Goal: Task Accomplishment & Management: Use online tool/utility

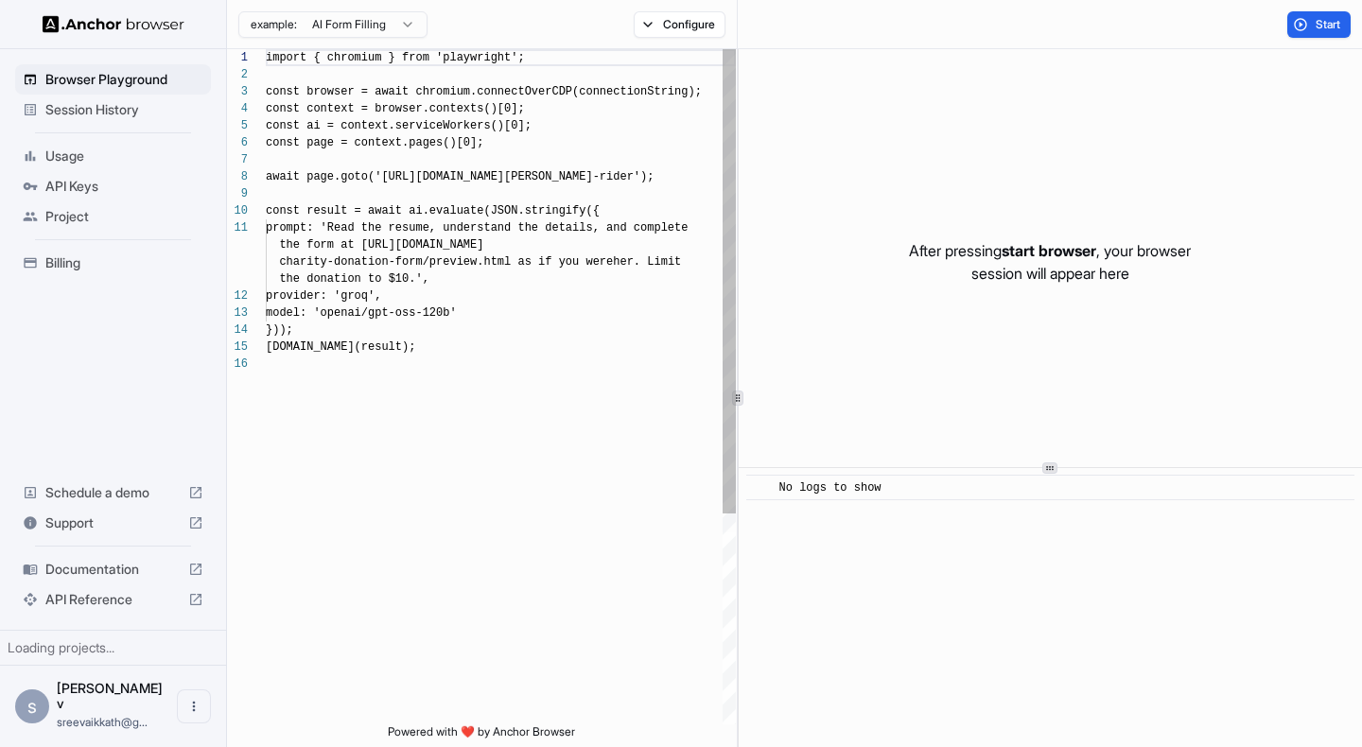
scroll to position [170, 0]
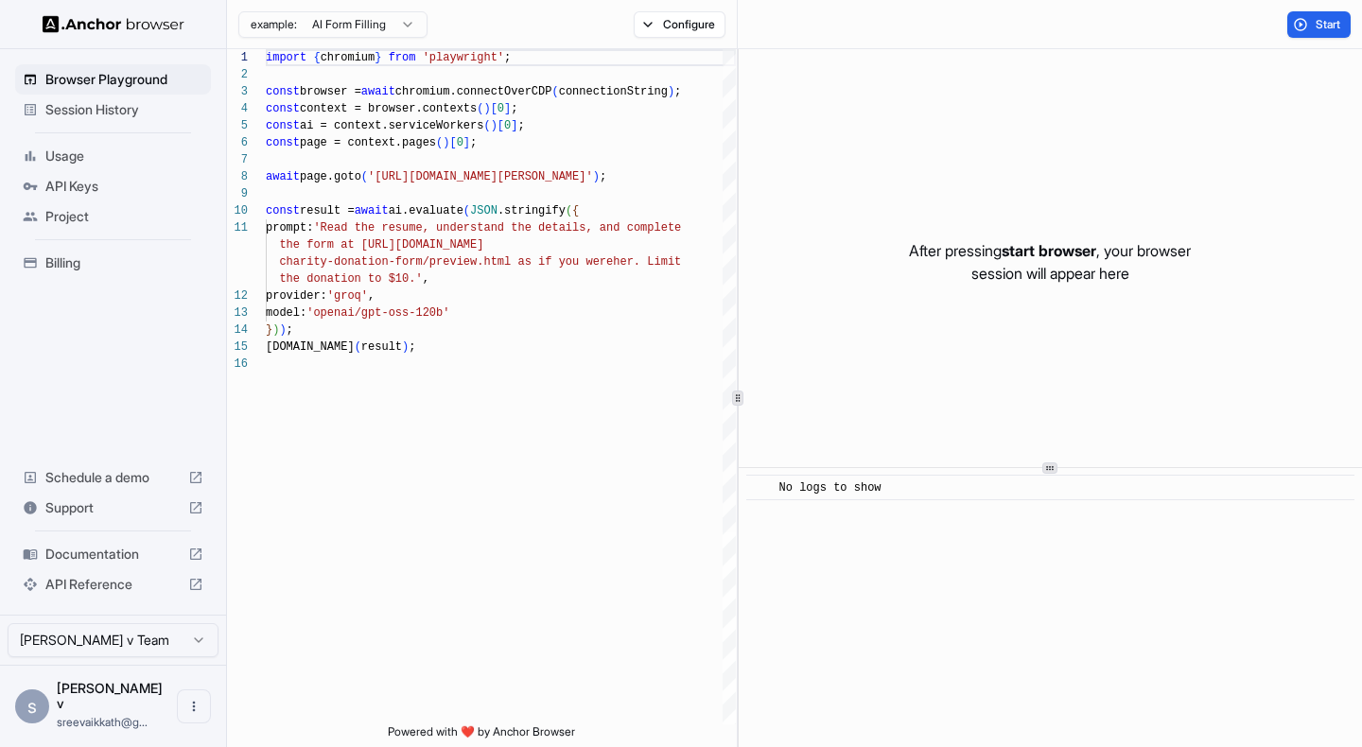
click at [406, 26] on html "Browser Playground Session History Usage API Keys Project Billing Schedule a de…" at bounding box center [681, 373] width 1362 height 747
click at [557, 221] on html "Browser Playground Session History Usage API Keys Project Billing Schedule a de…" at bounding box center [681, 373] width 1362 height 747
click at [670, 20] on button "Configure" at bounding box center [680, 24] width 92 height 26
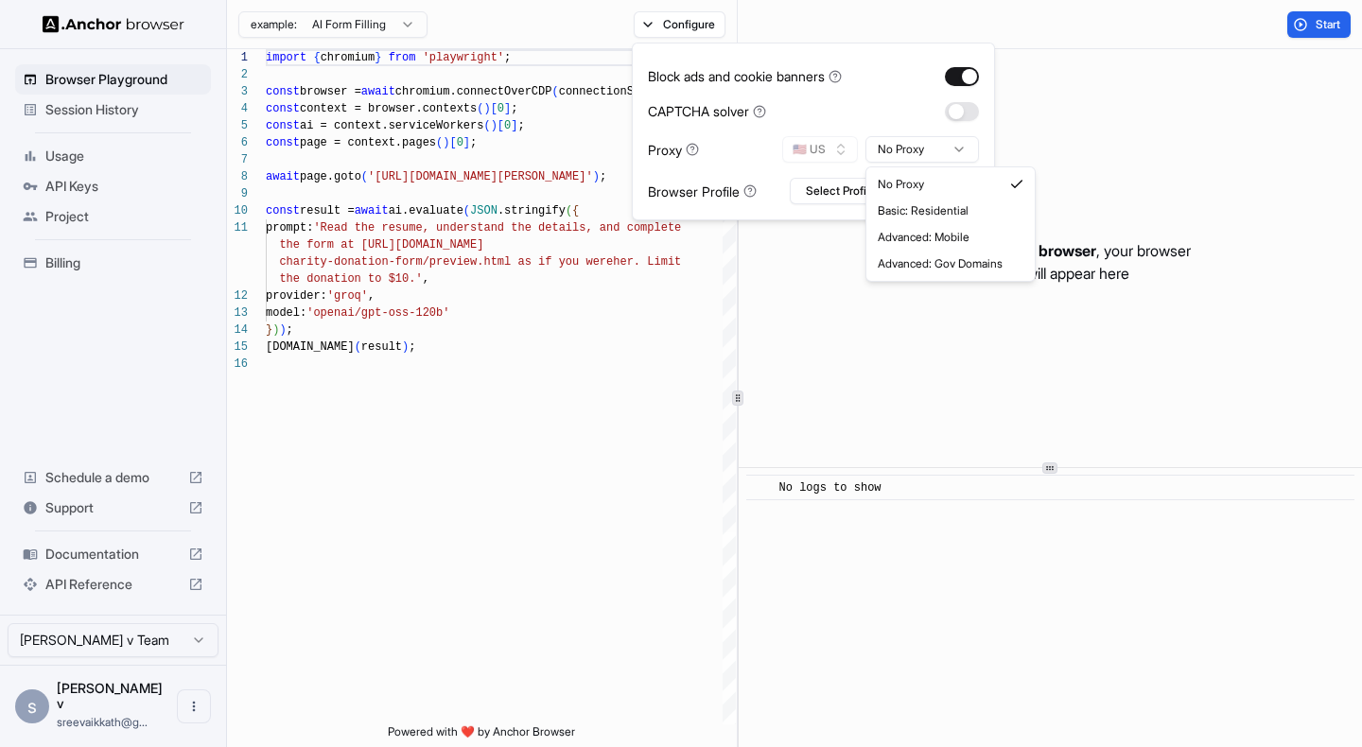
click at [902, 141] on html "Browser Playground Session History Usage API Keys Project Billing Schedule a de…" at bounding box center [681, 373] width 1362 height 747
click at [957, 110] on button "button" at bounding box center [962, 111] width 34 height 19
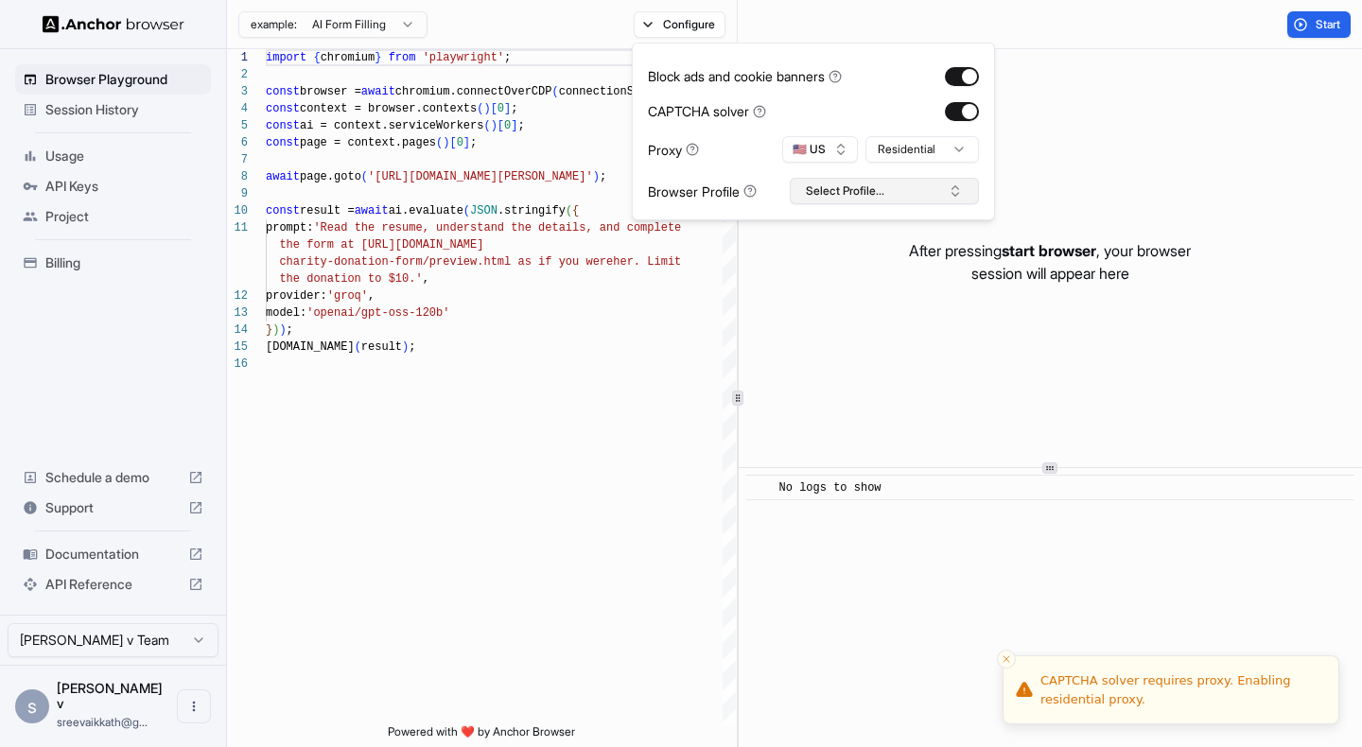
click at [869, 188] on button "Select Profile..." at bounding box center [884, 191] width 189 height 26
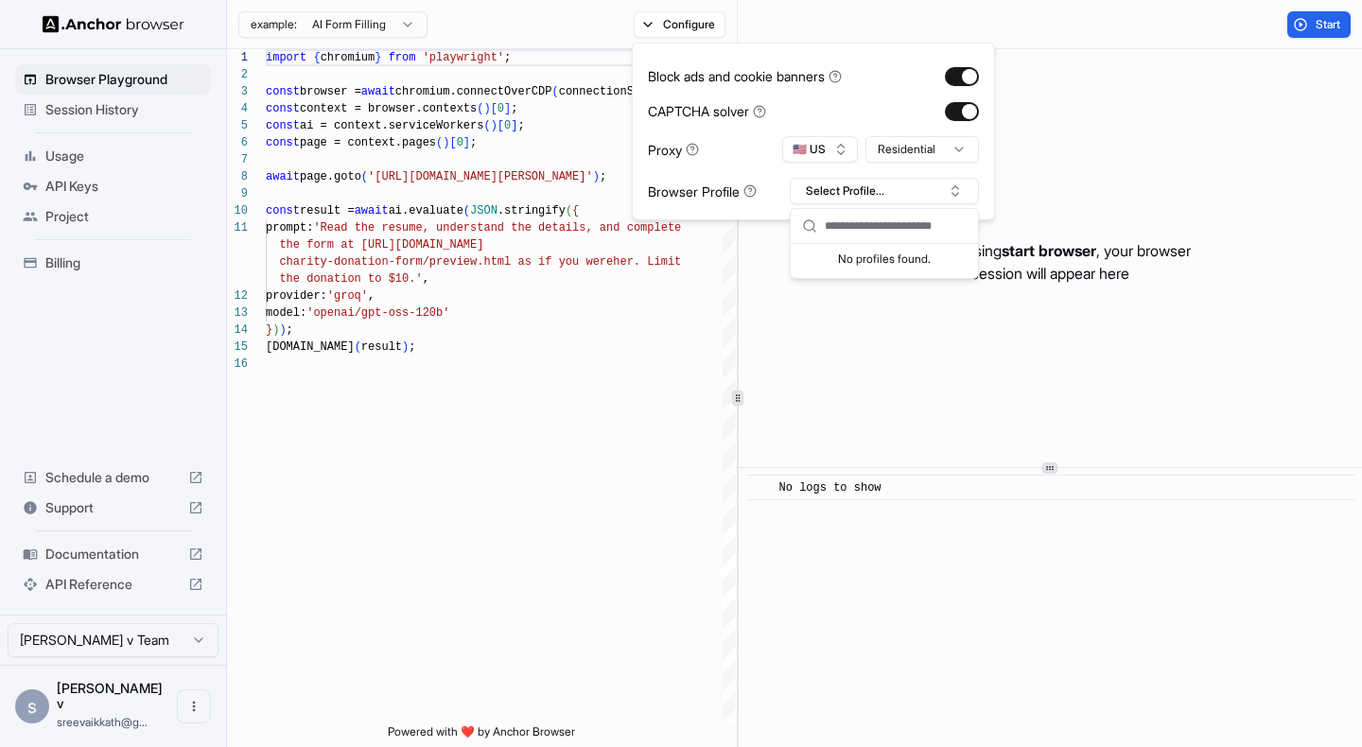
click at [845, 110] on div "CAPTCHA solver" at bounding box center [813, 111] width 331 height 20
click at [671, 21] on button "Configure" at bounding box center [680, 24] width 92 height 26
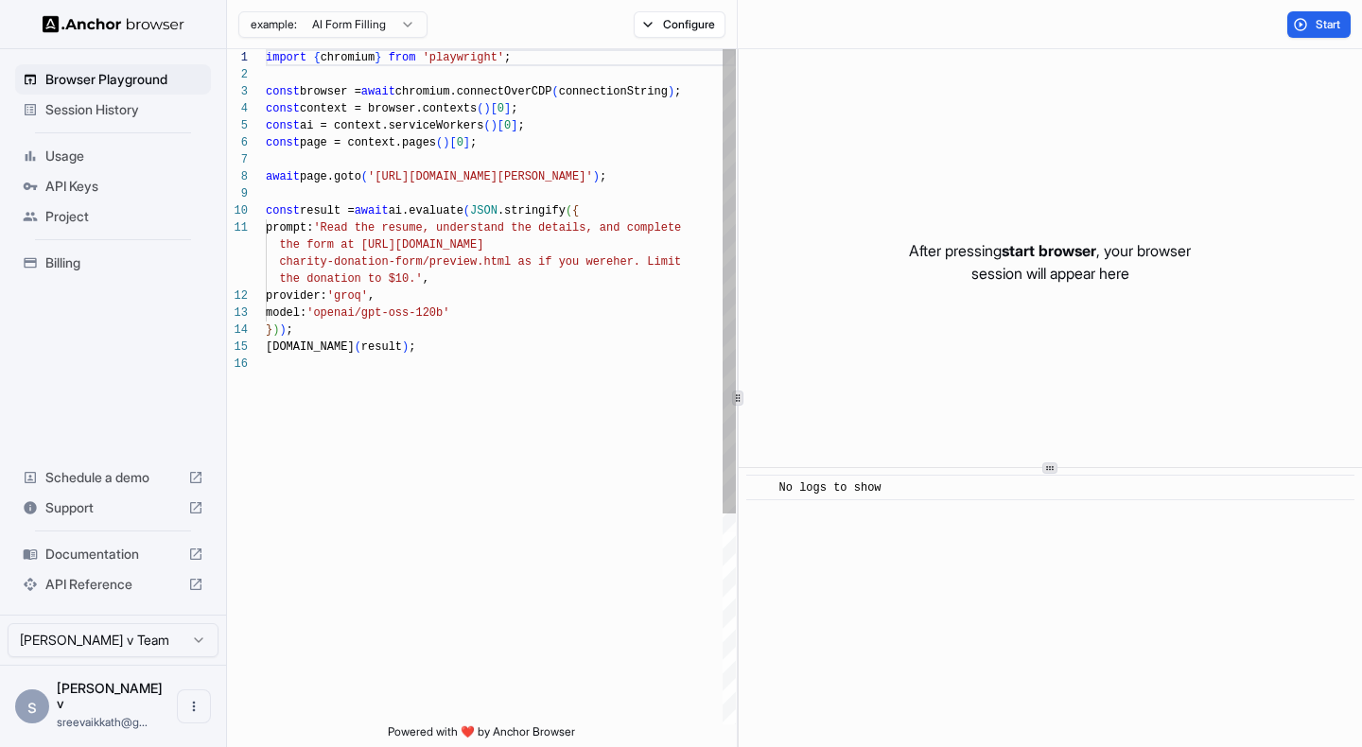
scroll to position [102, 0]
click at [546, 164] on div "} ) ) ; [DOMAIN_NAME] ( result ) ; const result = await ai.evaluate ( JSON .str…" at bounding box center [501, 540] width 470 height 982
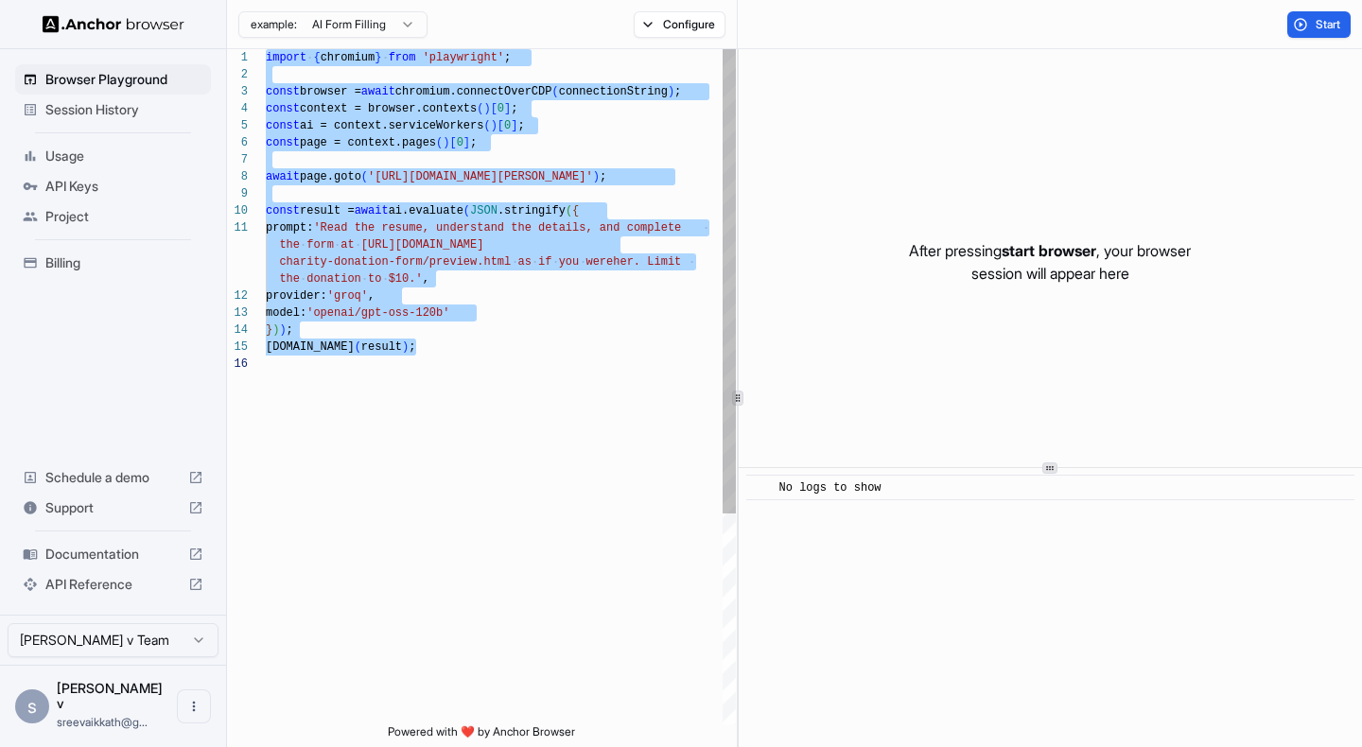
scroll to position [34, 0]
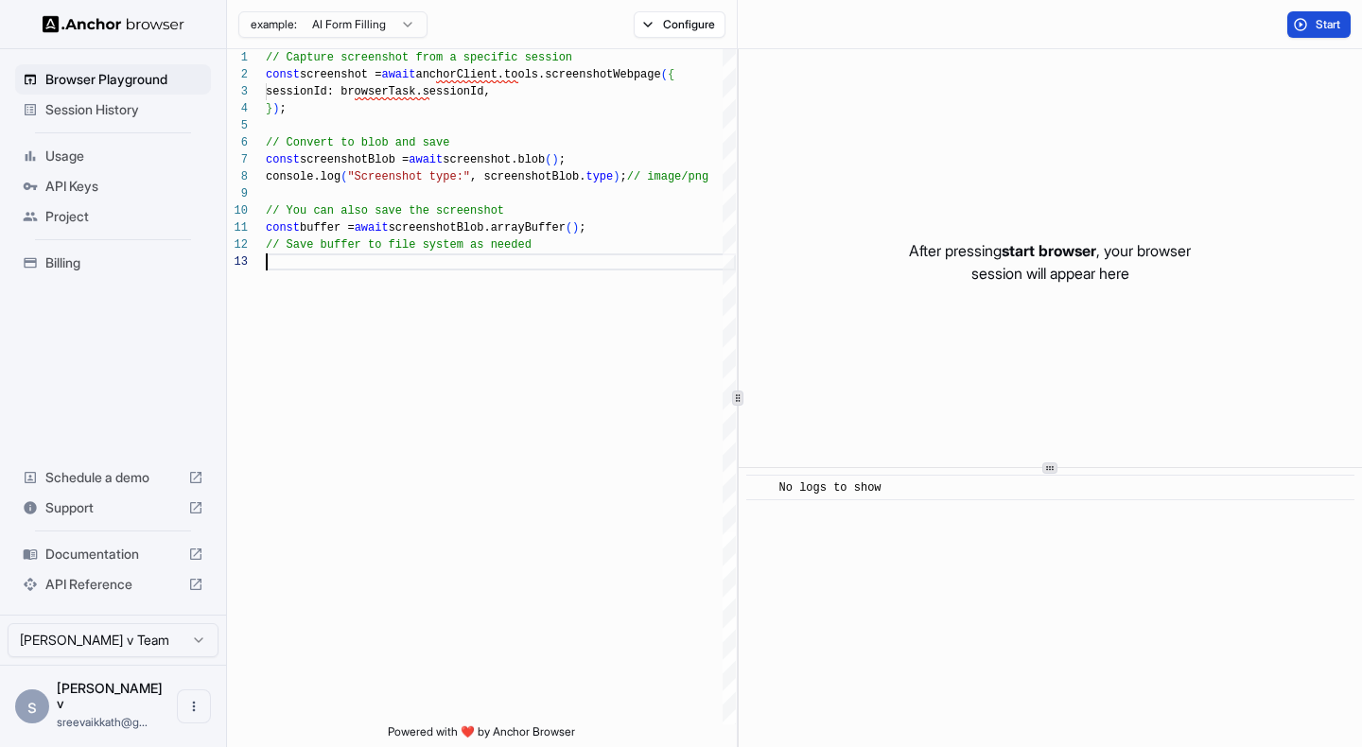
click at [1326, 27] on span "Start" at bounding box center [1328, 24] width 26 height 15
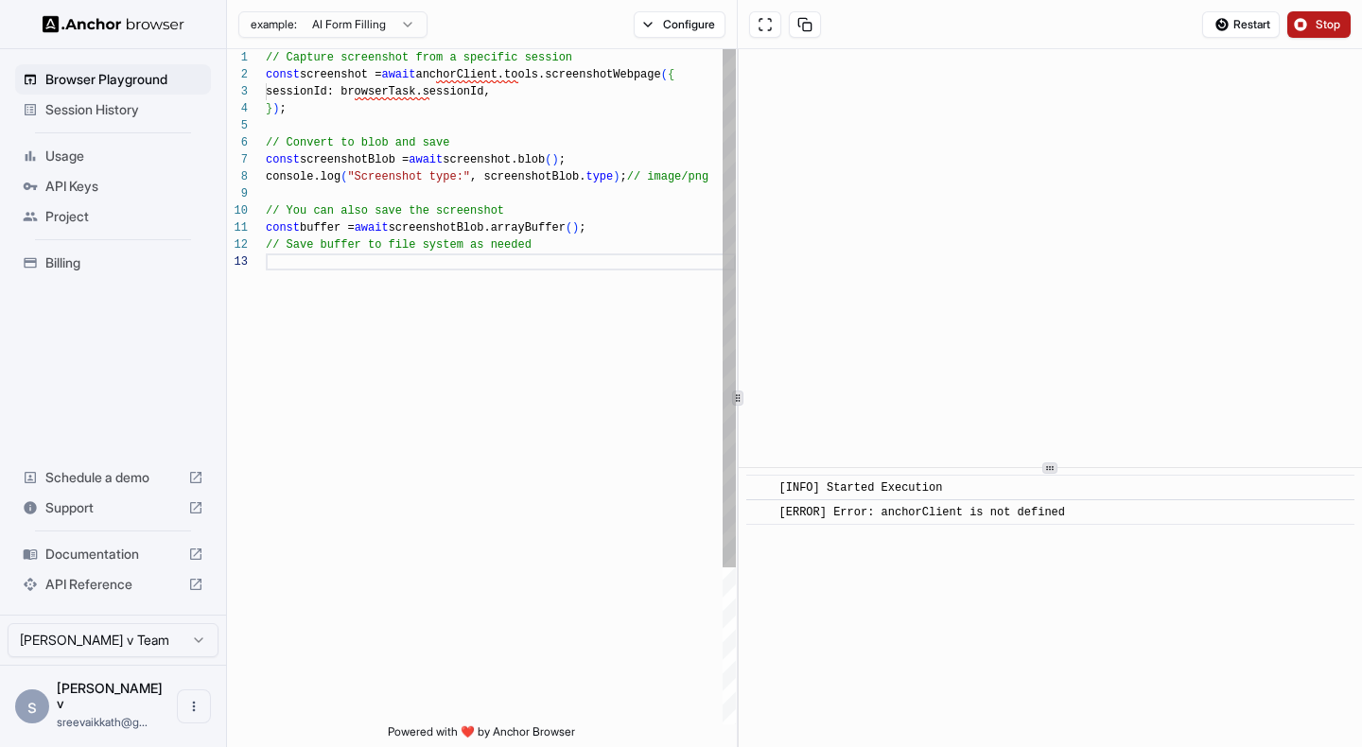
scroll to position [0, 0]
click at [602, 220] on div "// You can also save the screenshot const buffer = await screenshotBlob.arrayBu…" at bounding box center [501, 488] width 470 height 879
click at [558, 290] on div "// You can also save the screenshot const buffer = await screenshotBlob.arrayBu…" at bounding box center [501, 488] width 470 height 879
click at [1122, 468] on div at bounding box center [1050, 468] width 623 height 1
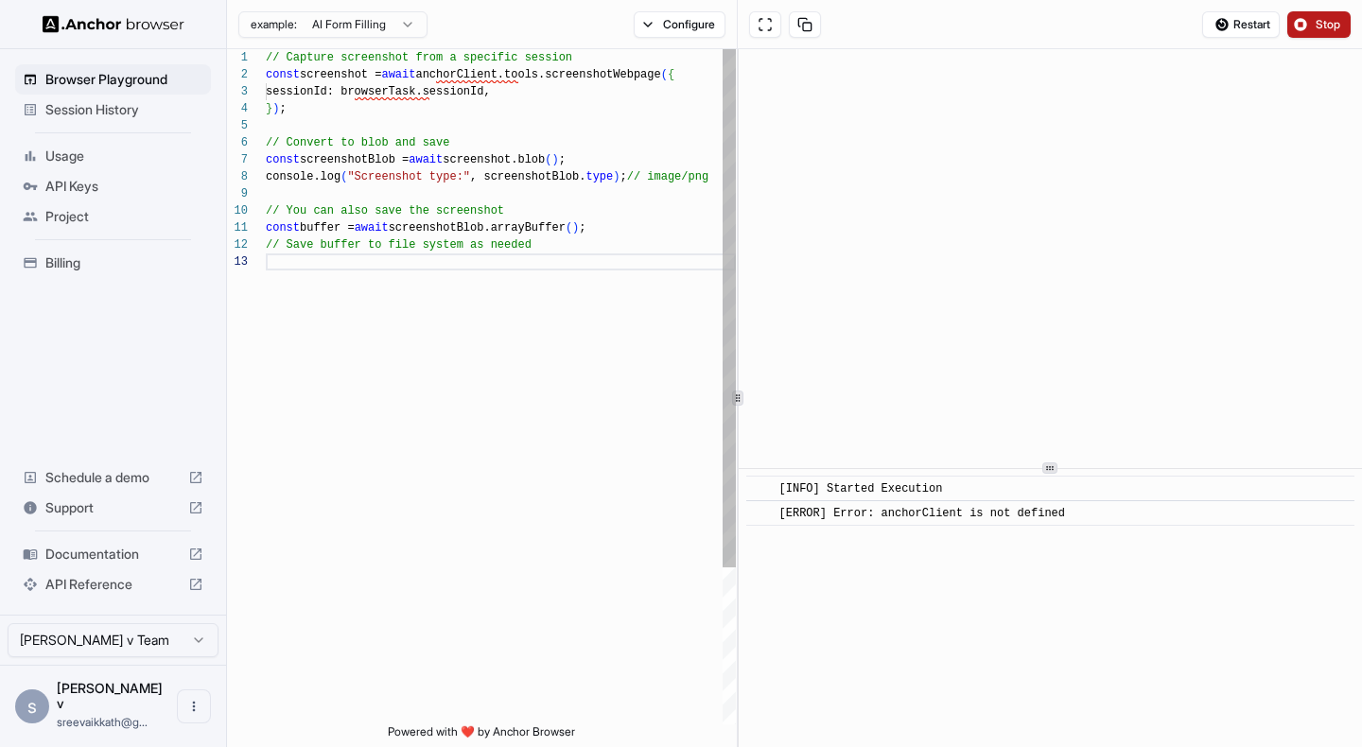
type textarea "**********"
click at [652, 142] on div "// You can also save the screenshot const buffer = await screenshotBlob.arrayBu…" at bounding box center [501, 488] width 470 height 879
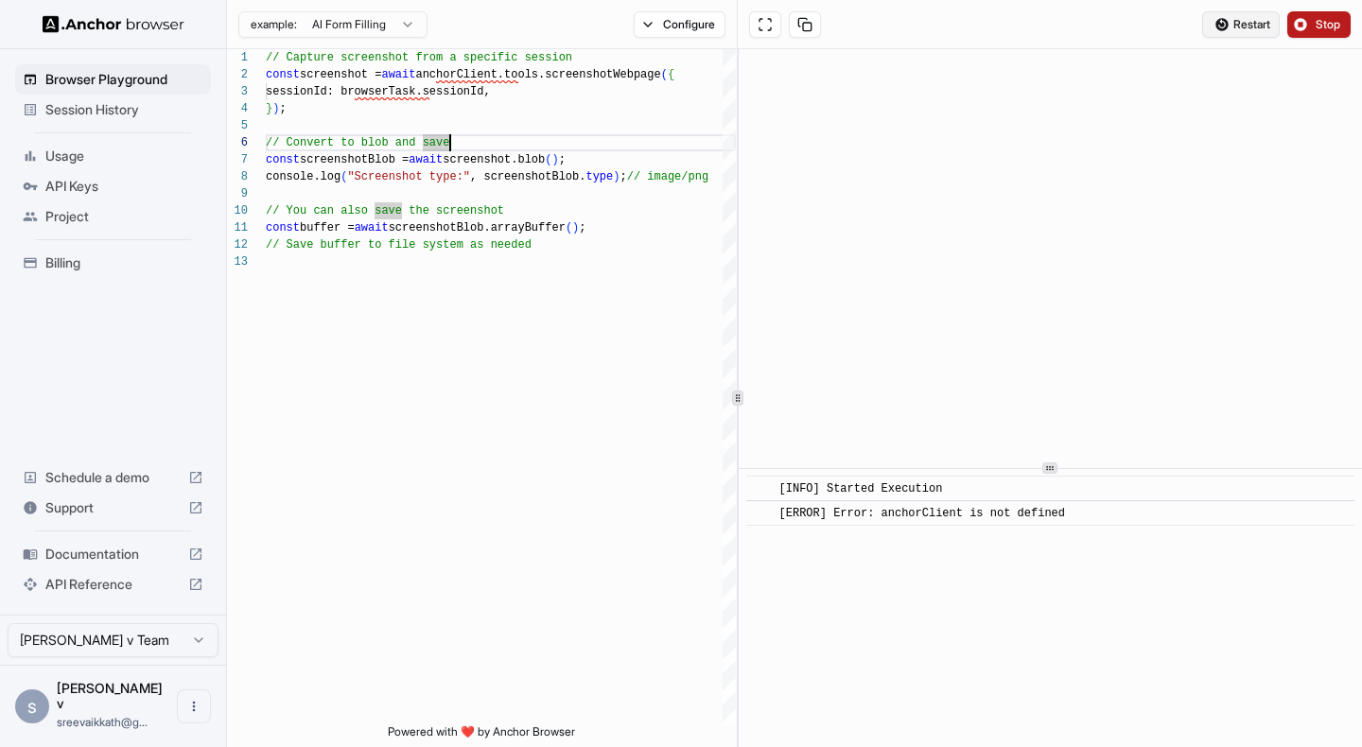
click at [1248, 22] on span "Restart" at bounding box center [1251, 24] width 37 height 15
click at [85, 183] on span "API Keys" at bounding box center [124, 186] width 158 height 19
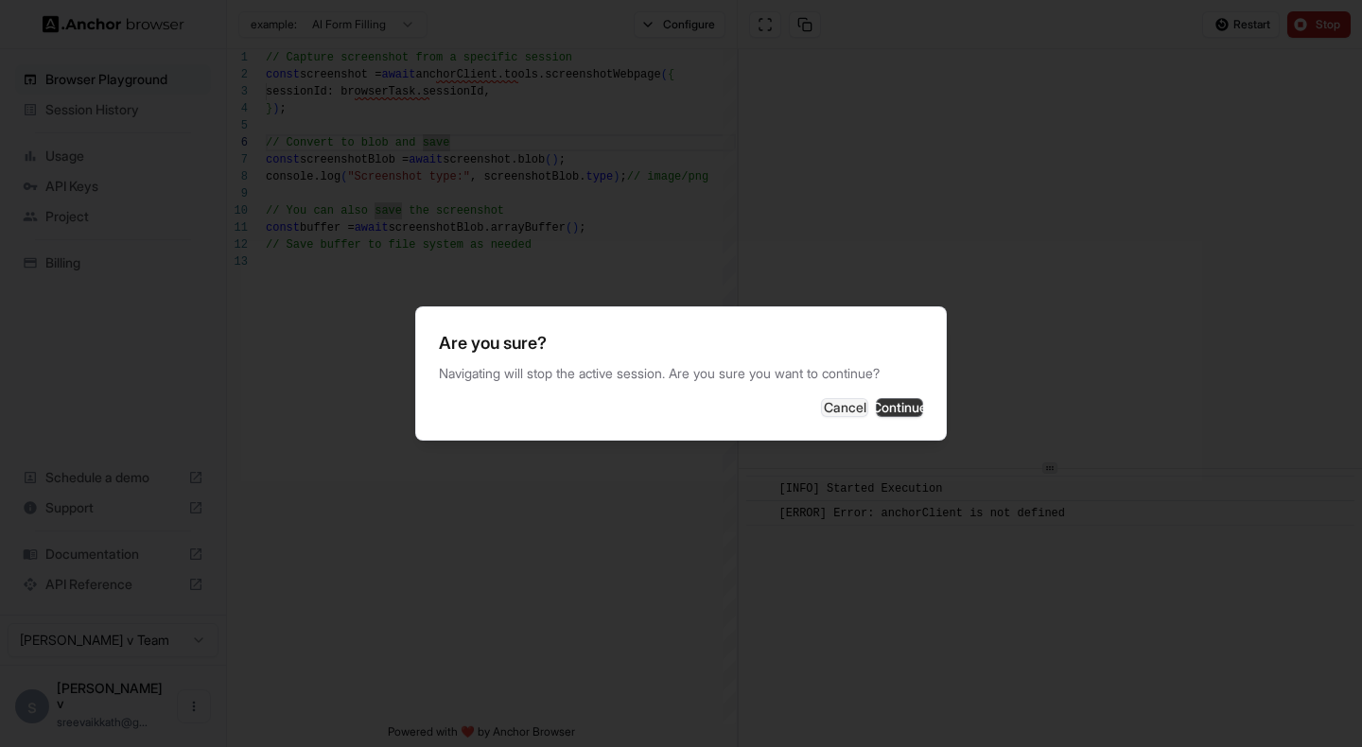
click at [884, 411] on button "Continue" at bounding box center [899, 407] width 47 height 19
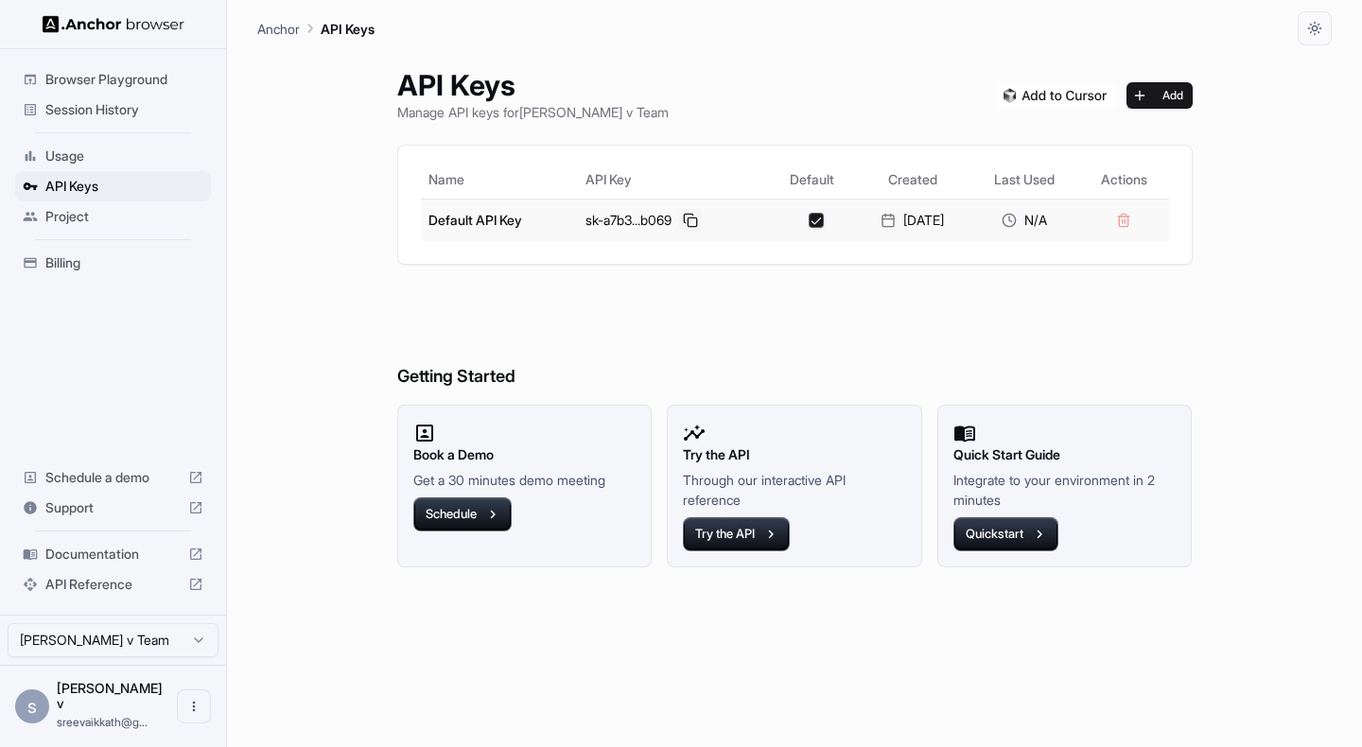
click at [680, 215] on button at bounding box center [690, 220] width 23 height 23
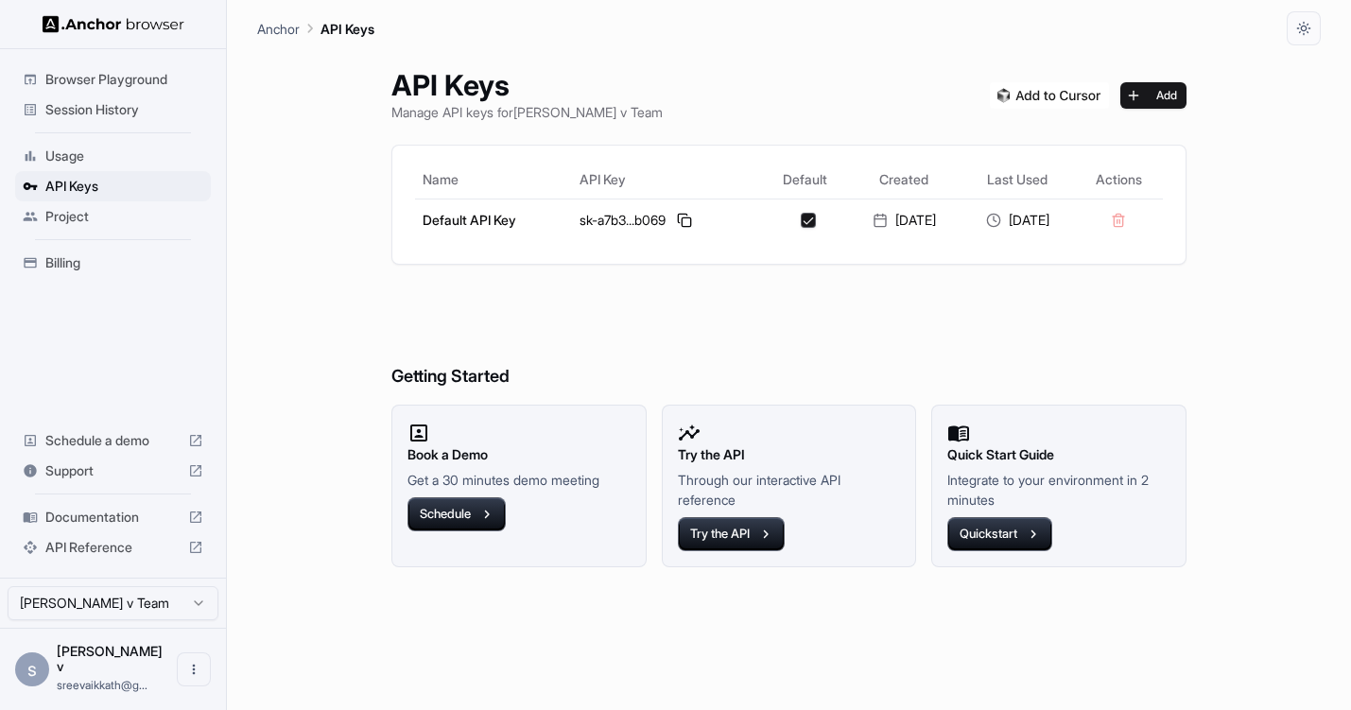
click at [283, 197] on div "API Keys Manage API keys for sreeraj v Team Add Name API Key Default Created La…" at bounding box center [789, 377] width 1064 height 665
click at [89, 160] on span "Usage" at bounding box center [124, 156] width 158 height 19
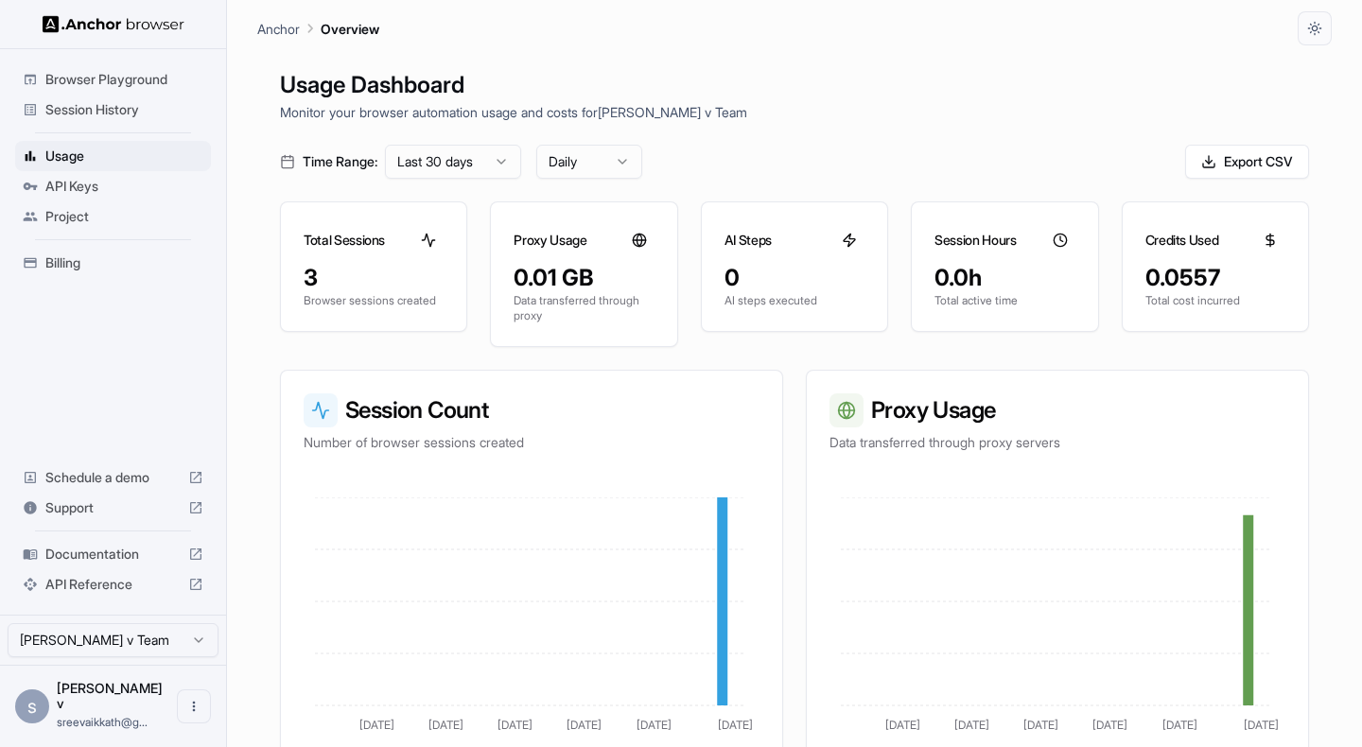
click at [120, 111] on span "Session History" at bounding box center [124, 109] width 158 height 19
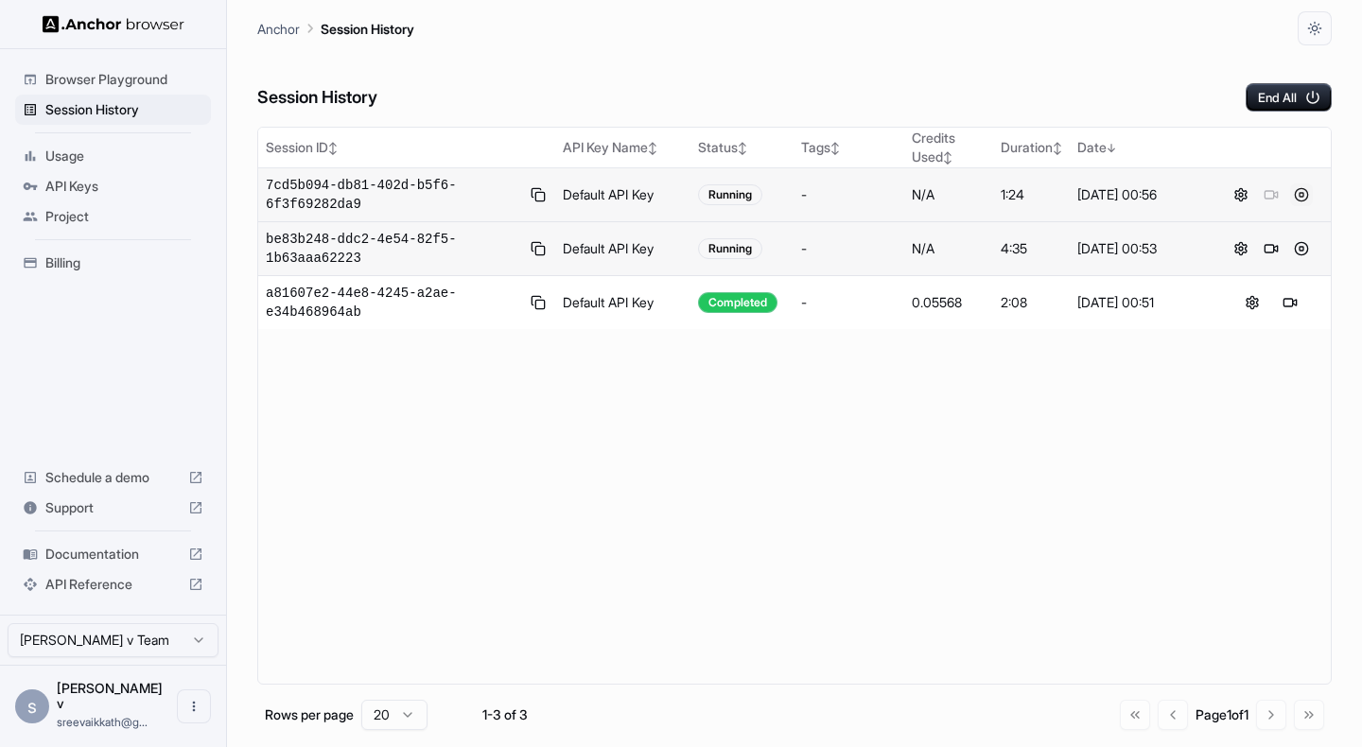
click at [1307, 190] on button at bounding box center [1301, 194] width 23 height 23
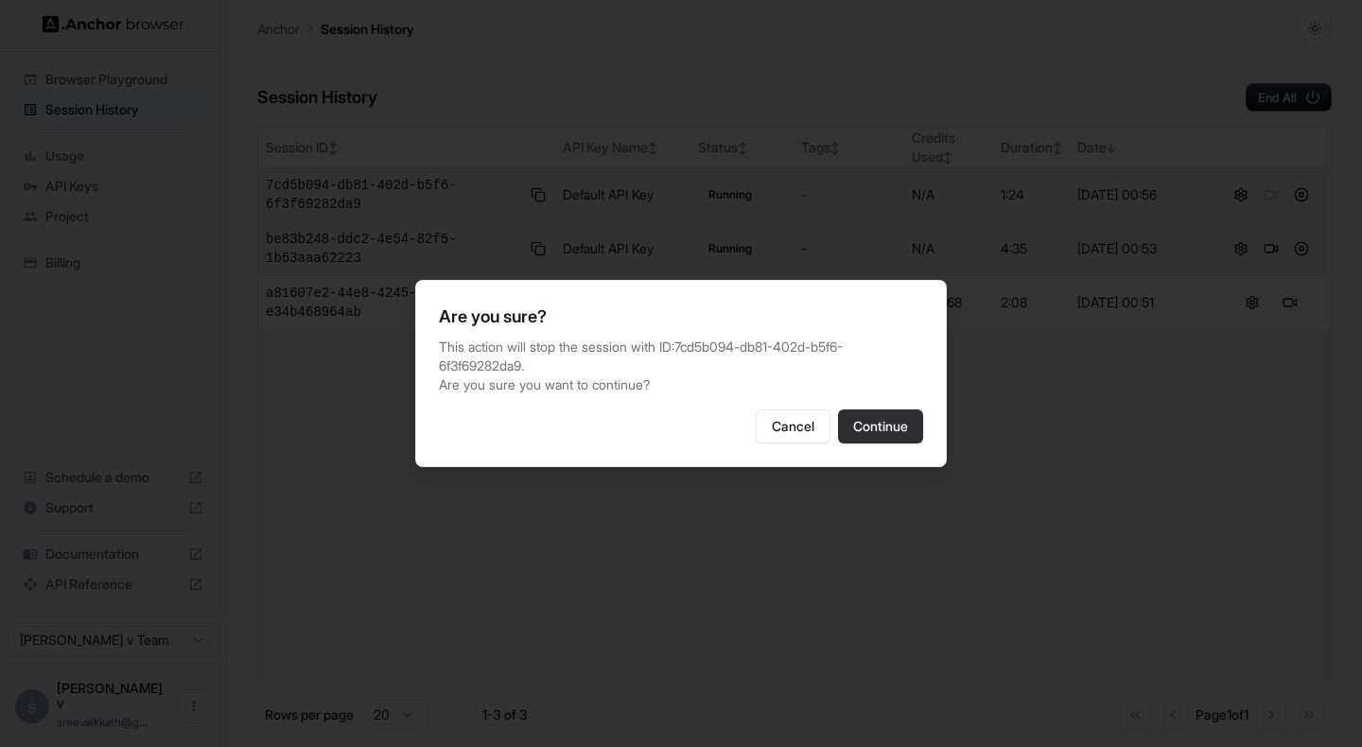
click at [891, 425] on button "Continue" at bounding box center [880, 426] width 85 height 34
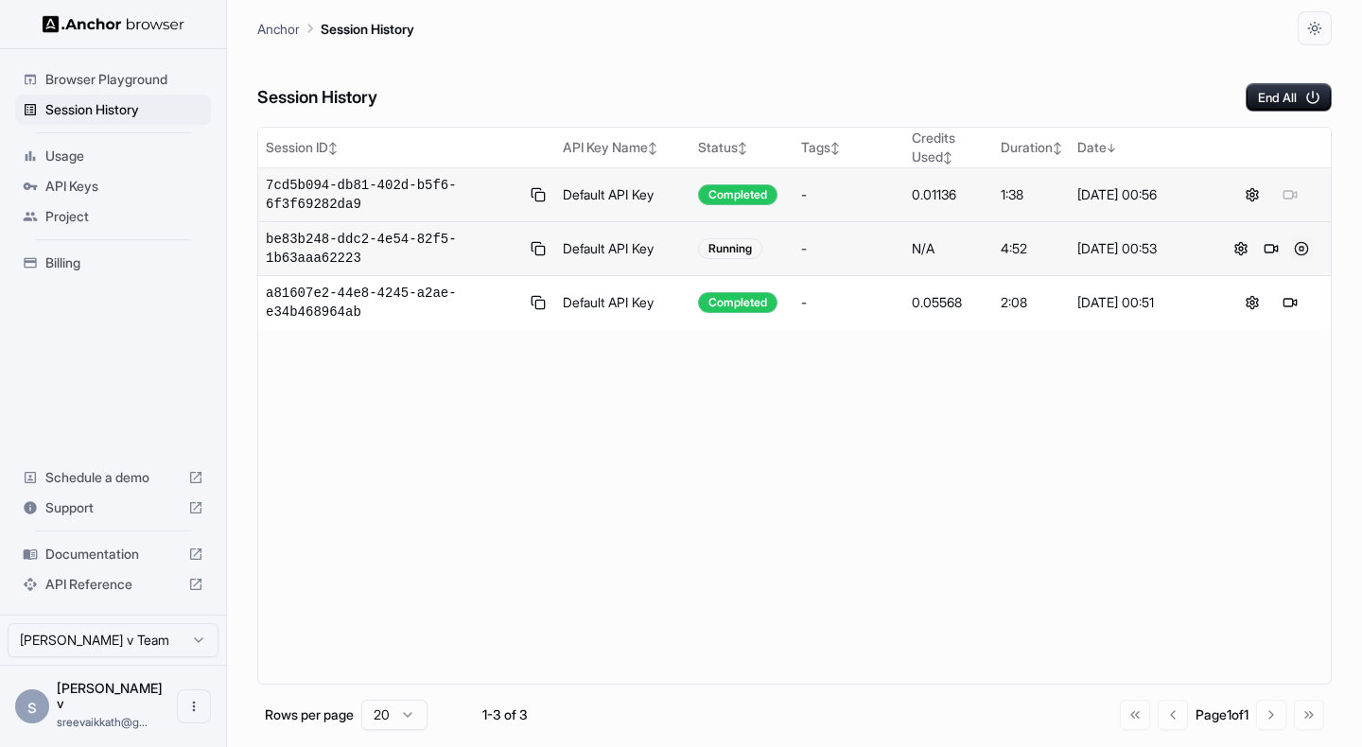
click at [1302, 244] on button at bounding box center [1301, 248] width 23 height 23
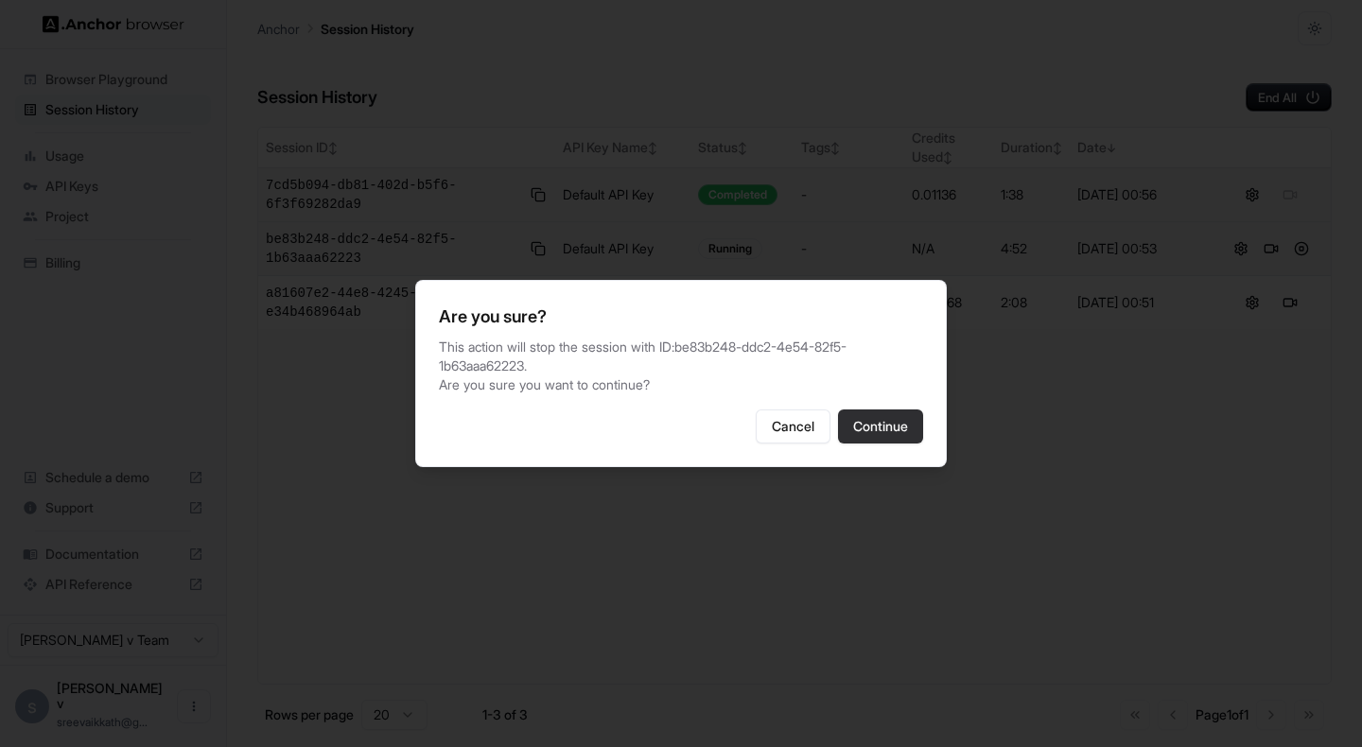
click at [902, 421] on button "Continue" at bounding box center [880, 426] width 85 height 34
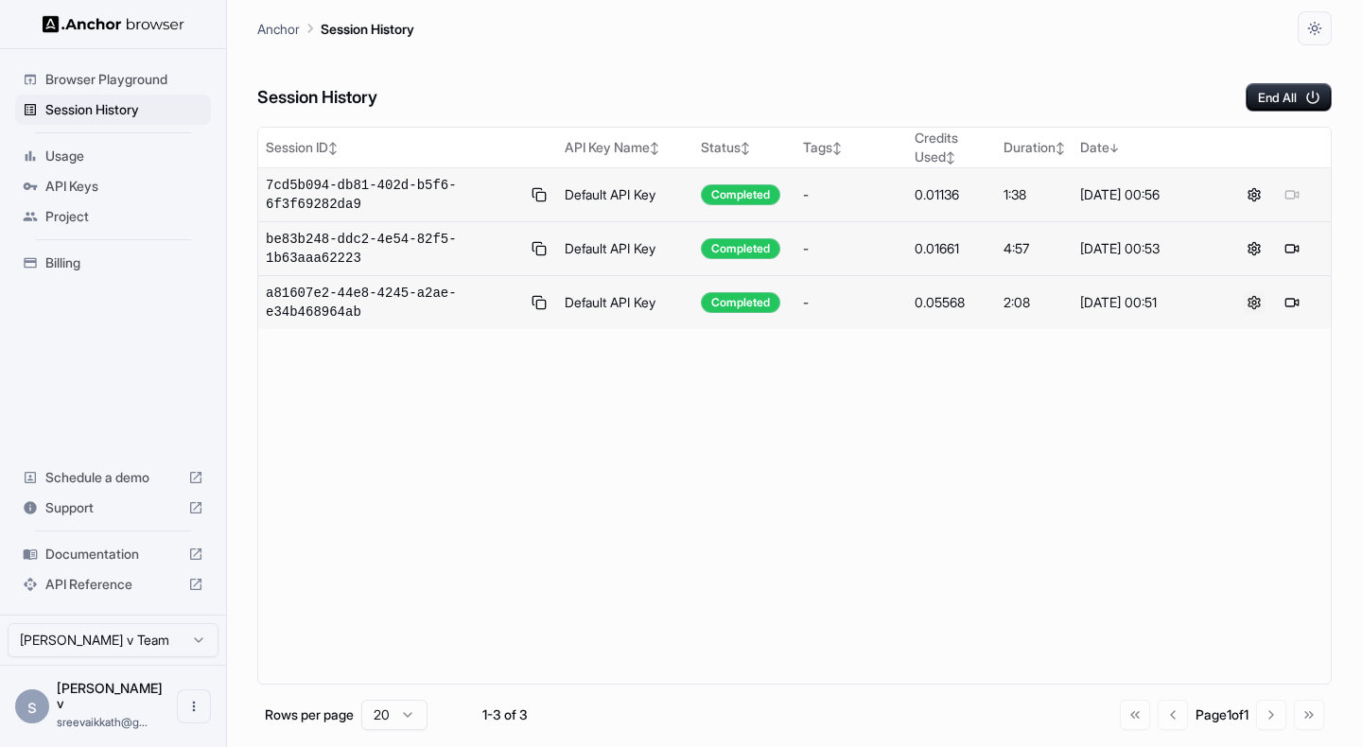
click at [1253, 309] on button at bounding box center [1254, 302] width 23 height 23
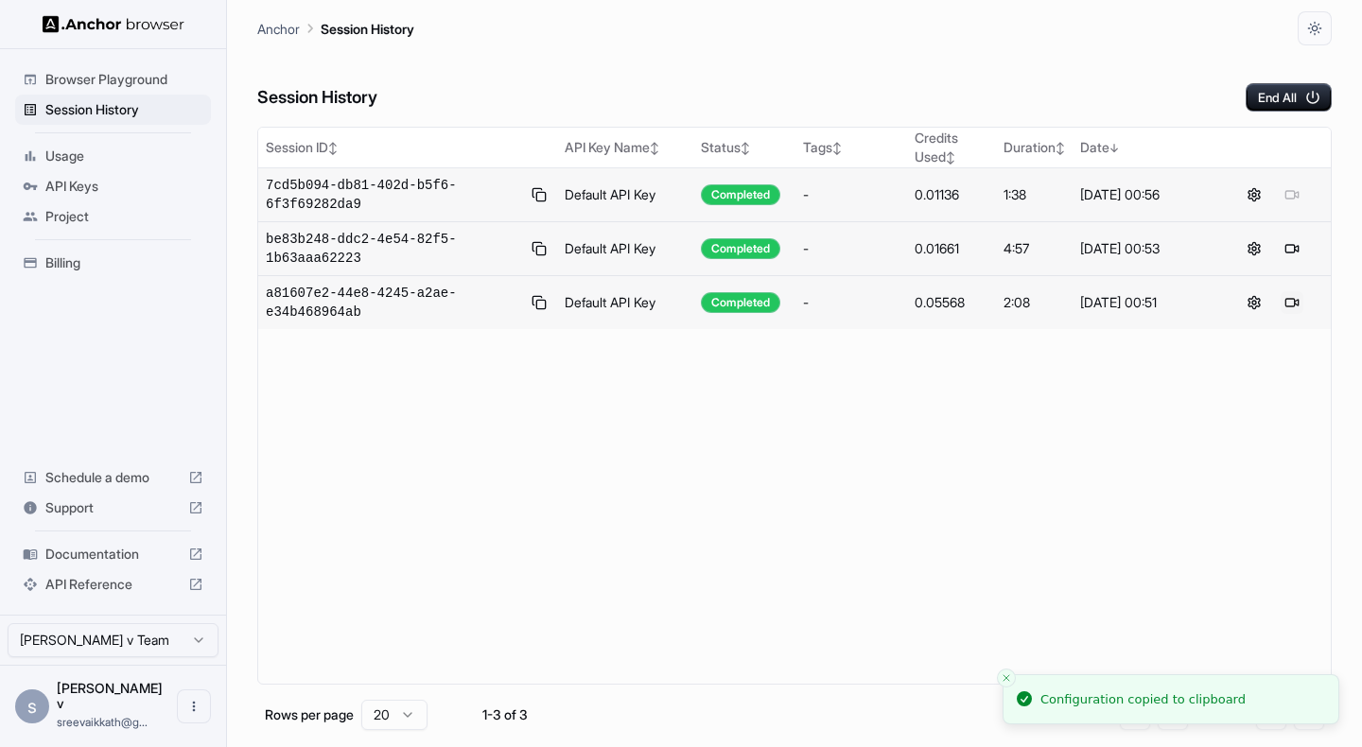
click at [1296, 303] on button at bounding box center [1291, 302] width 23 height 23
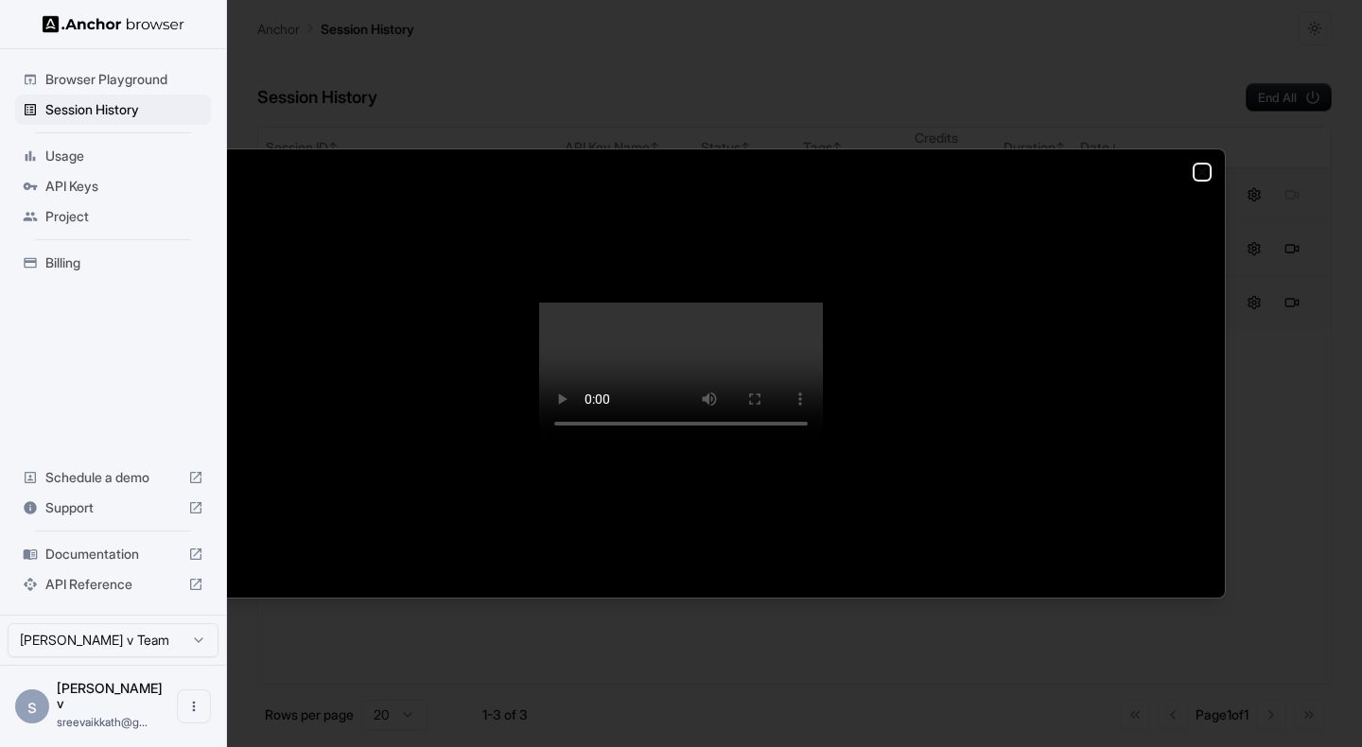
click at [1199, 165] on icon "button" at bounding box center [1201, 172] width 15 height 15
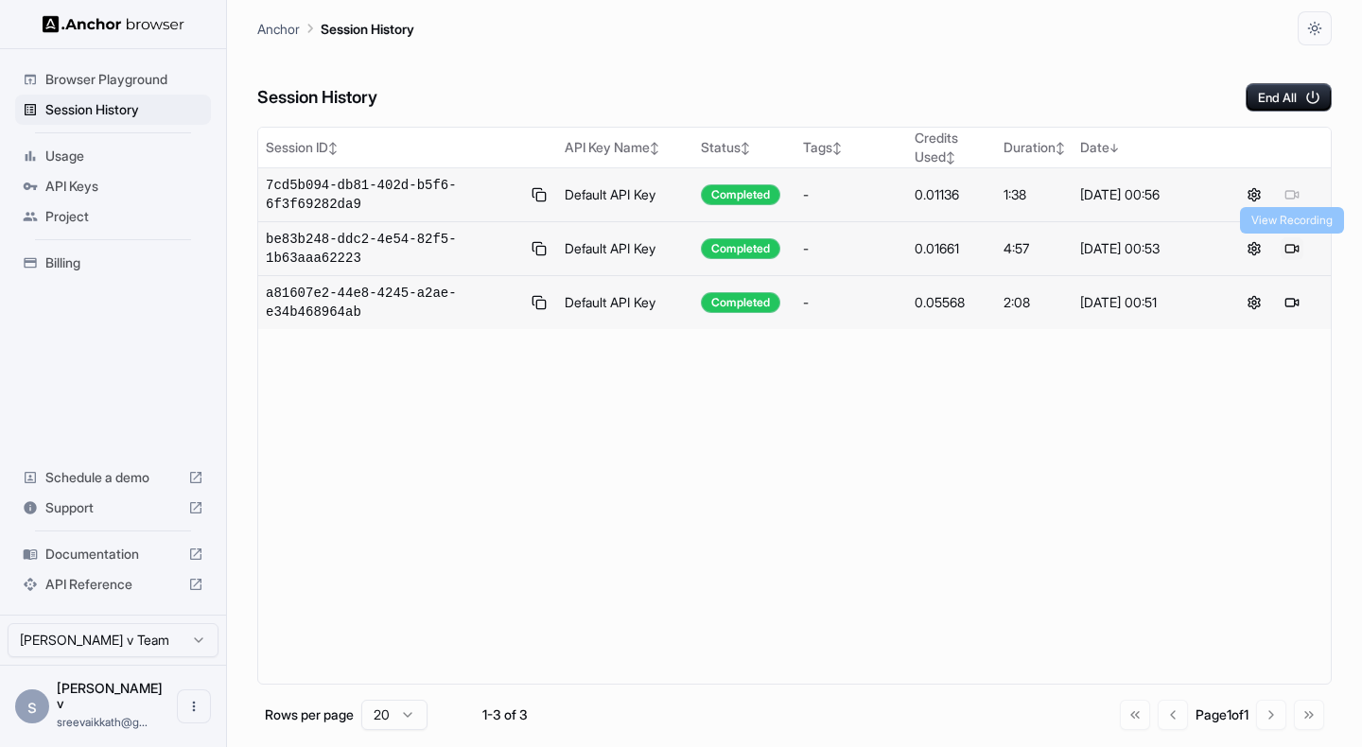
click at [1294, 246] on button at bounding box center [1291, 248] width 23 height 23
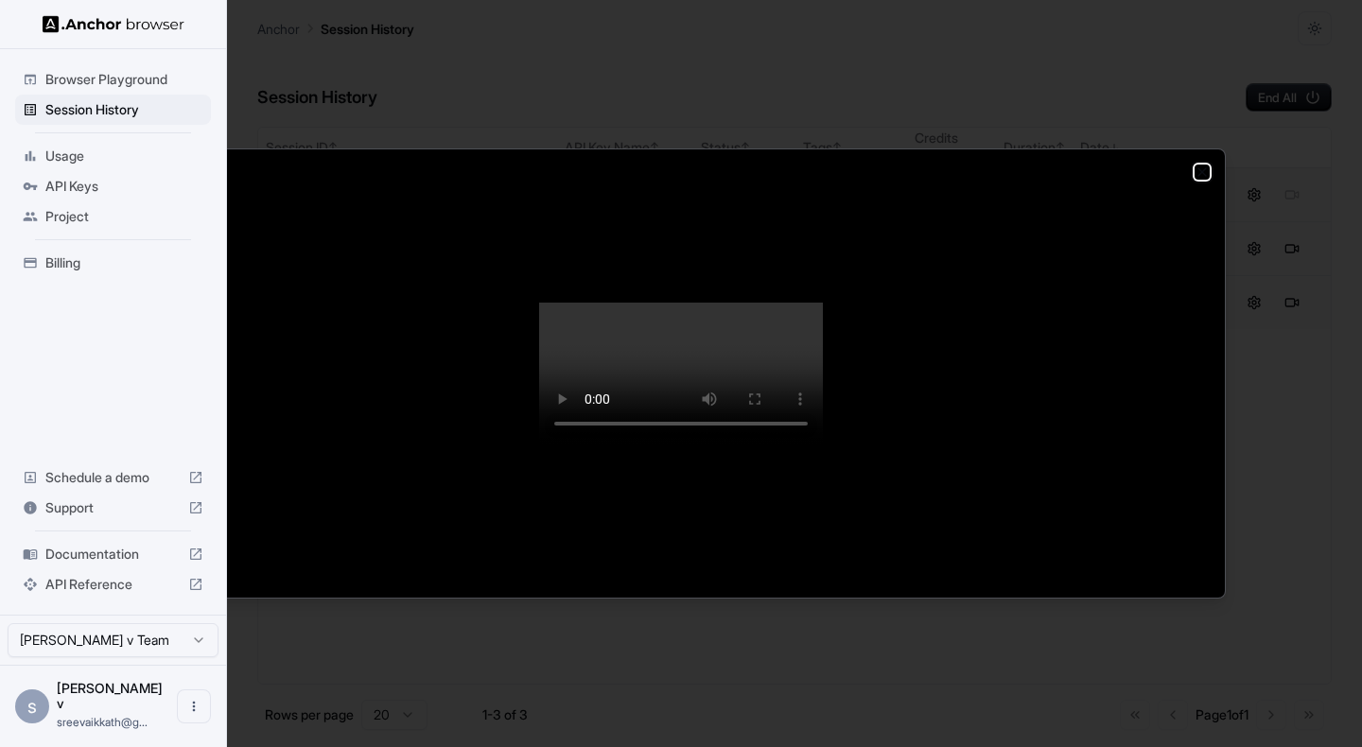
click at [1197, 165] on icon "button" at bounding box center [1201, 172] width 15 height 15
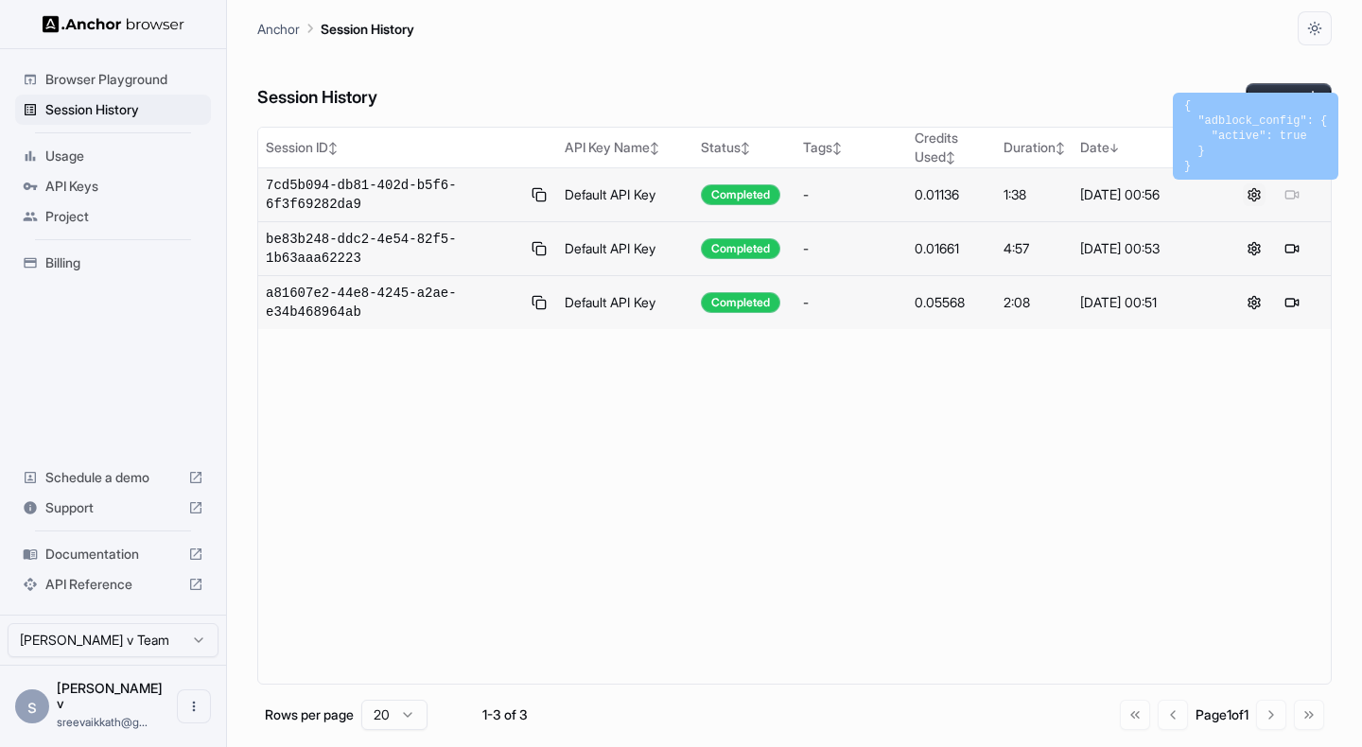
click at [1265, 198] on button at bounding box center [1254, 194] width 23 height 23
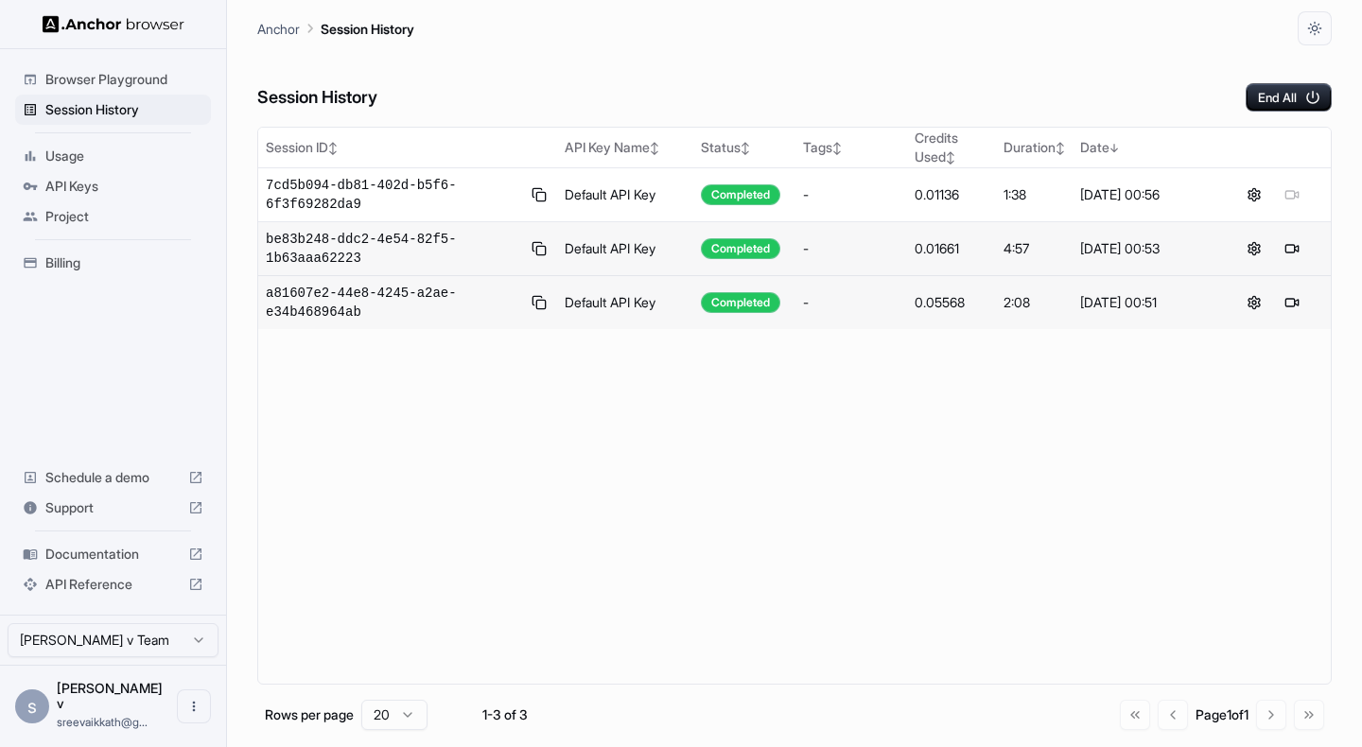
click at [83, 156] on span "Usage" at bounding box center [124, 156] width 158 height 19
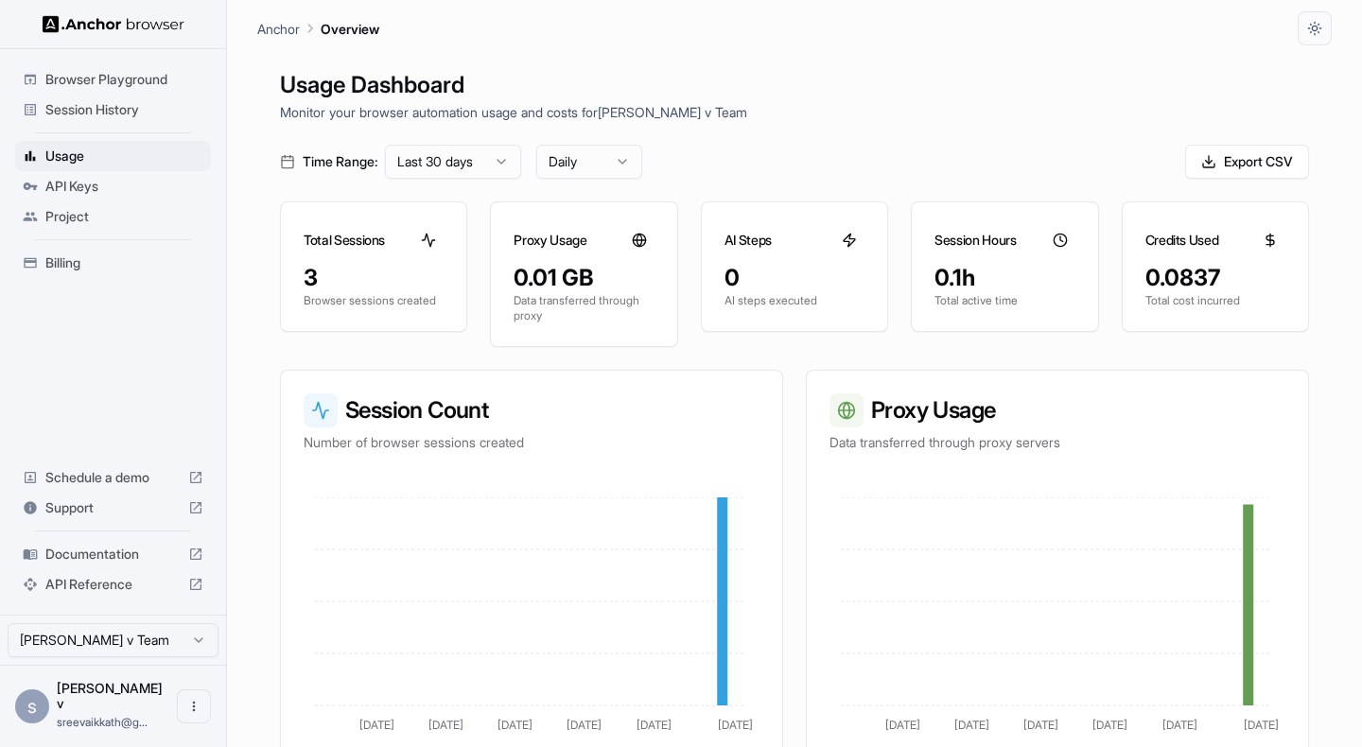
click at [114, 176] on div "API Keys" at bounding box center [113, 186] width 196 height 30
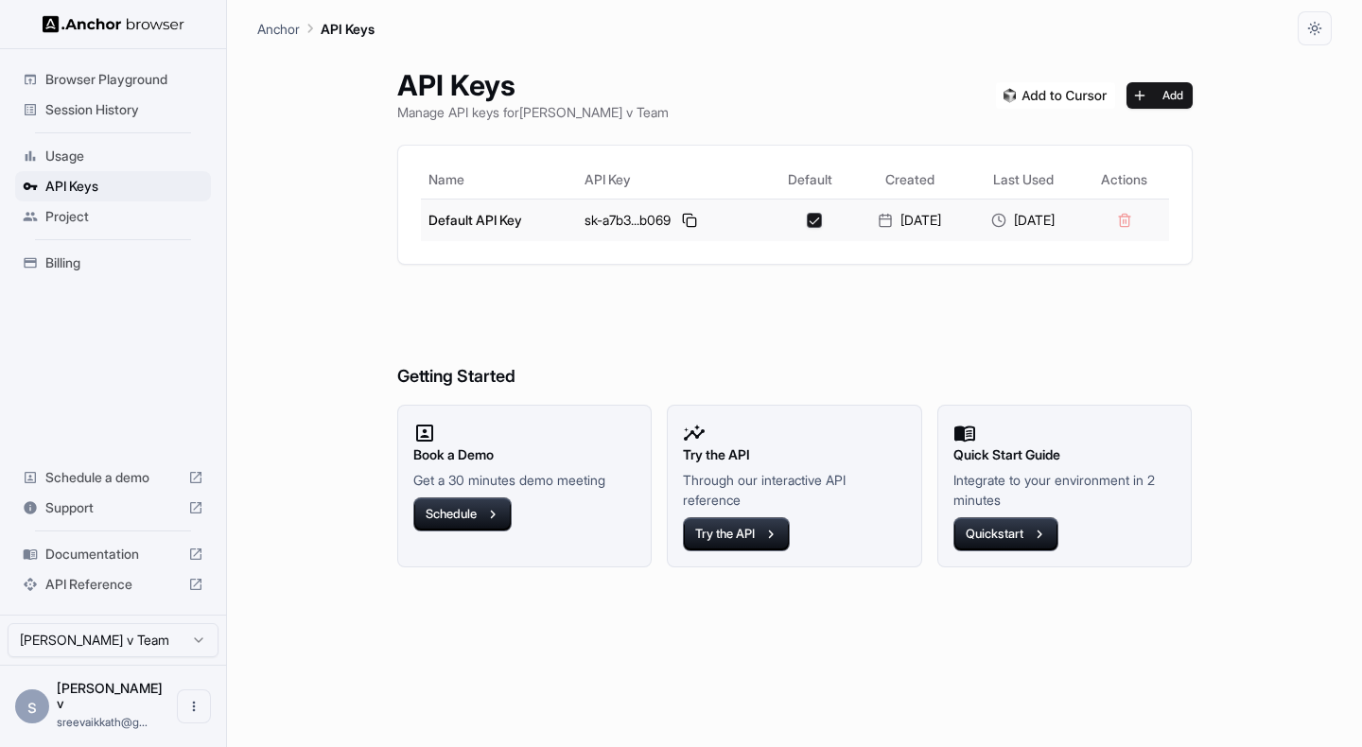
click at [807, 217] on button "button" at bounding box center [814, 220] width 15 height 15
click at [1096, 90] on img at bounding box center [1055, 95] width 119 height 26
click at [154, 73] on span "Browser Playground" at bounding box center [124, 79] width 158 height 19
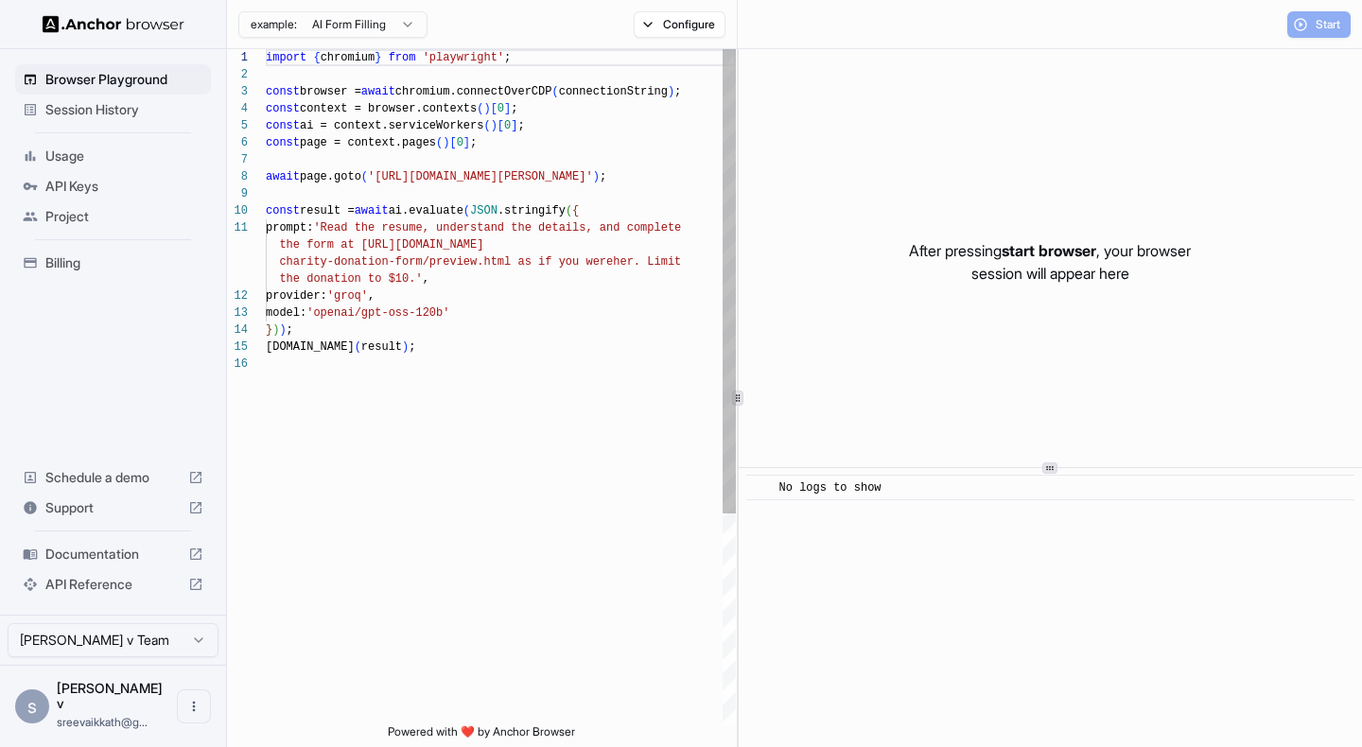
scroll to position [170, 0]
click at [119, 103] on span "Session History" at bounding box center [124, 109] width 158 height 19
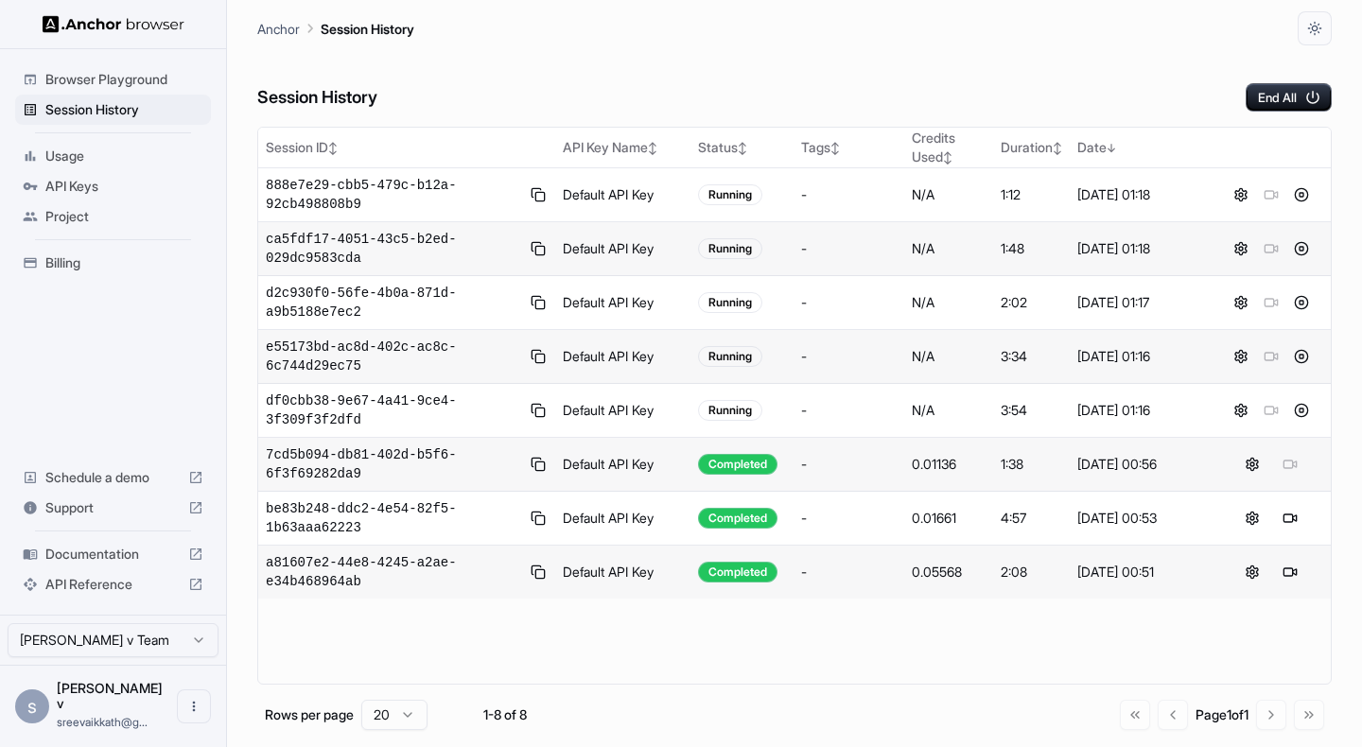
click at [90, 158] on span "Usage" at bounding box center [124, 156] width 158 height 19
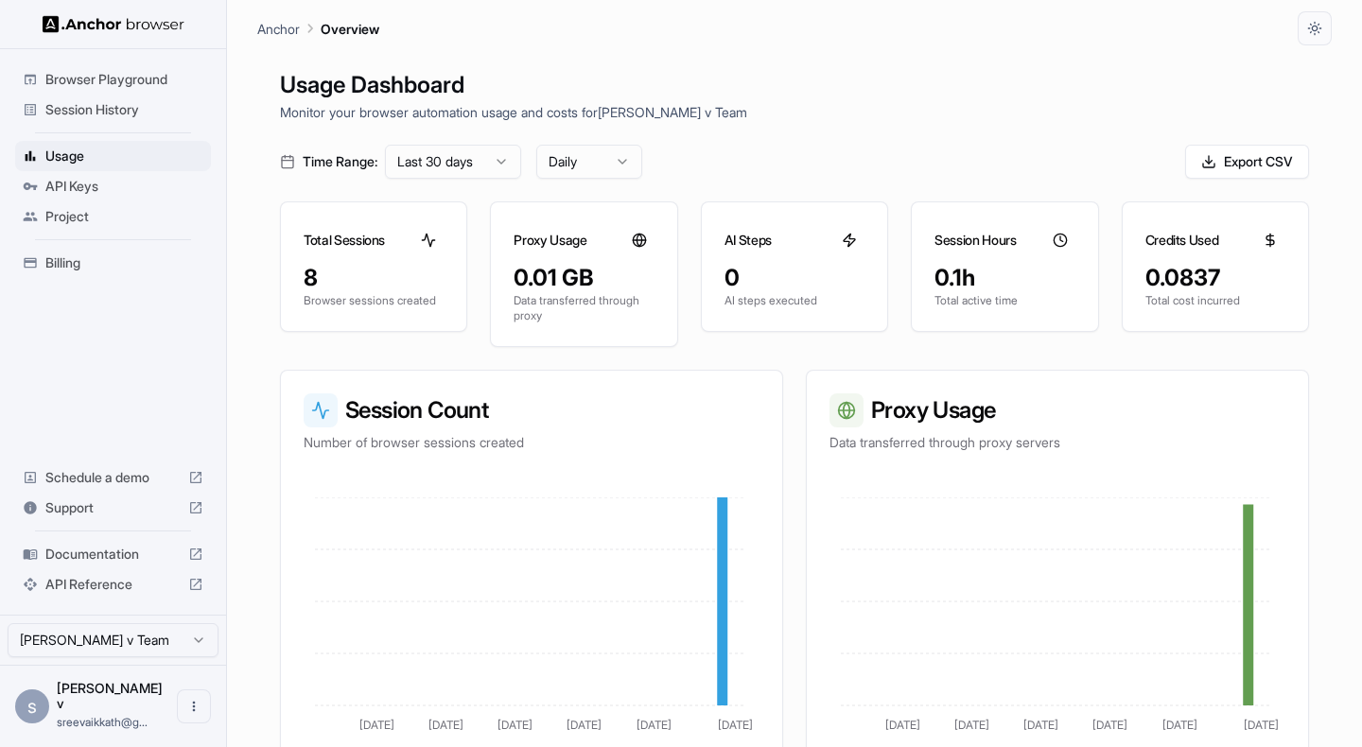
click at [77, 257] on span "Billing" at bounding box center [124, 262] width 158 height 19
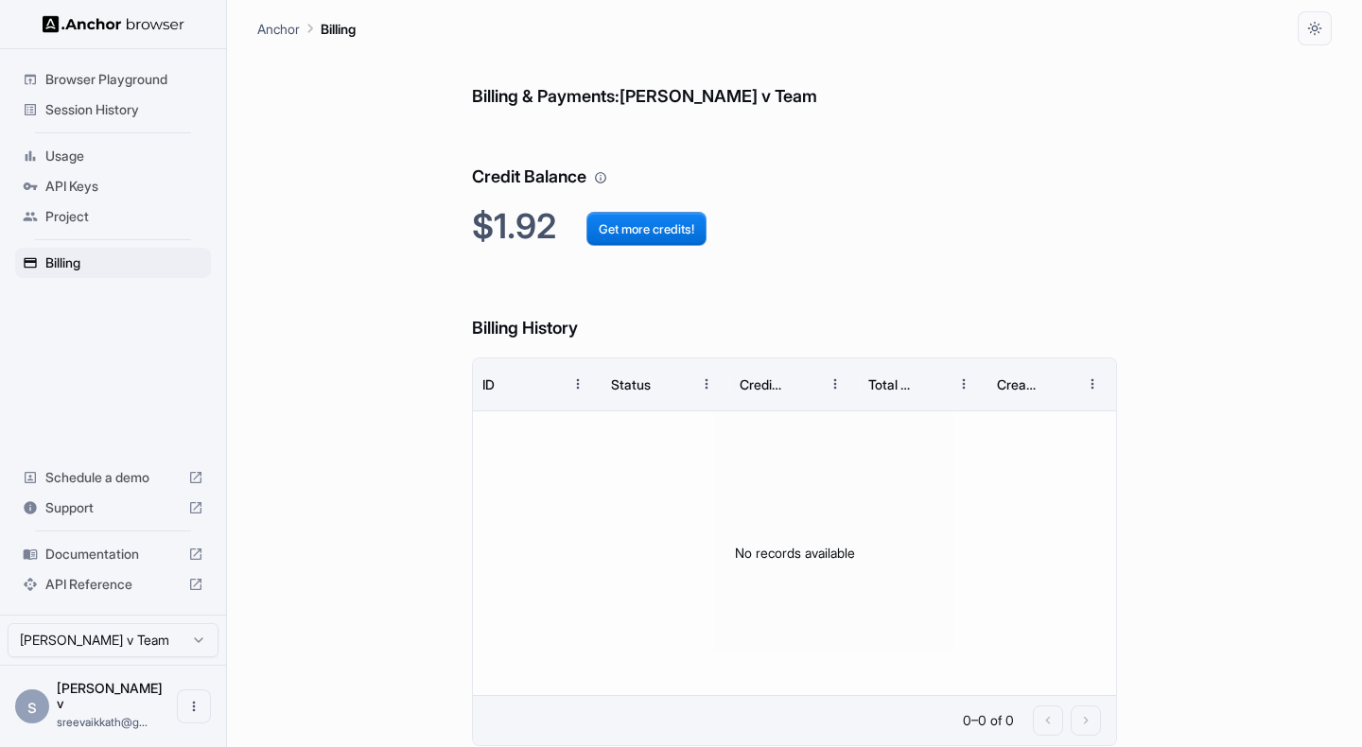
click at [88, 183] on span "API Keys" at bounding box center [124, 186] width 158 height 19
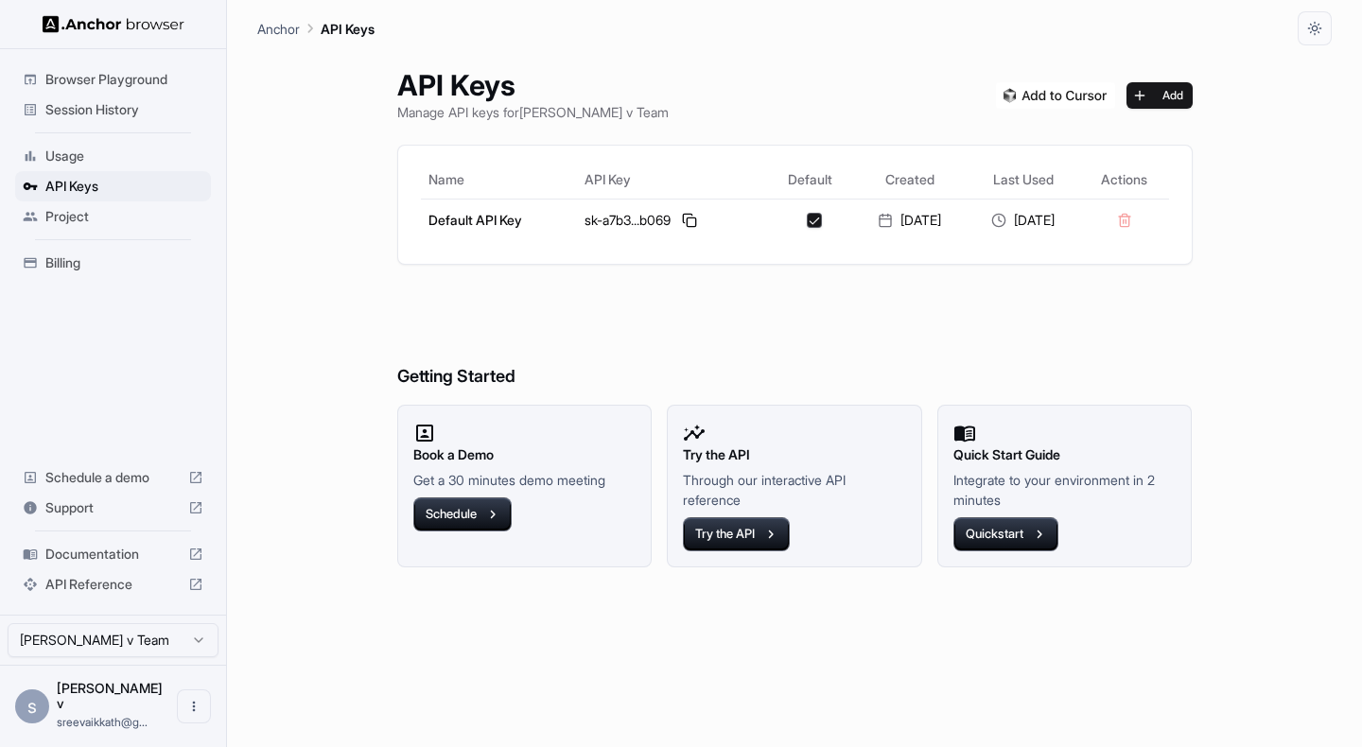
click at [94, 150] on span "Usage" at bounding box center [124, 156] width 158 height 19
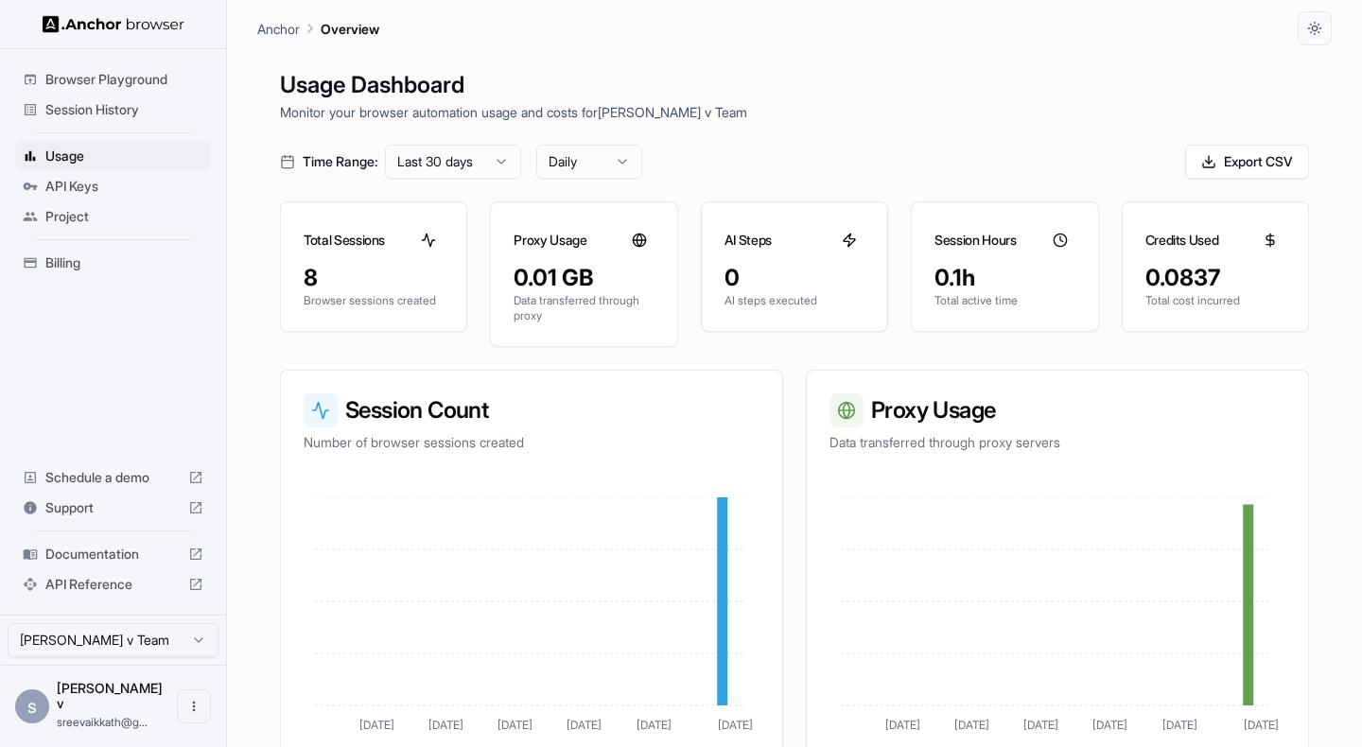
click at [89, 108] on span "Session History" at bounding box center [124, 109] width 158 height 19
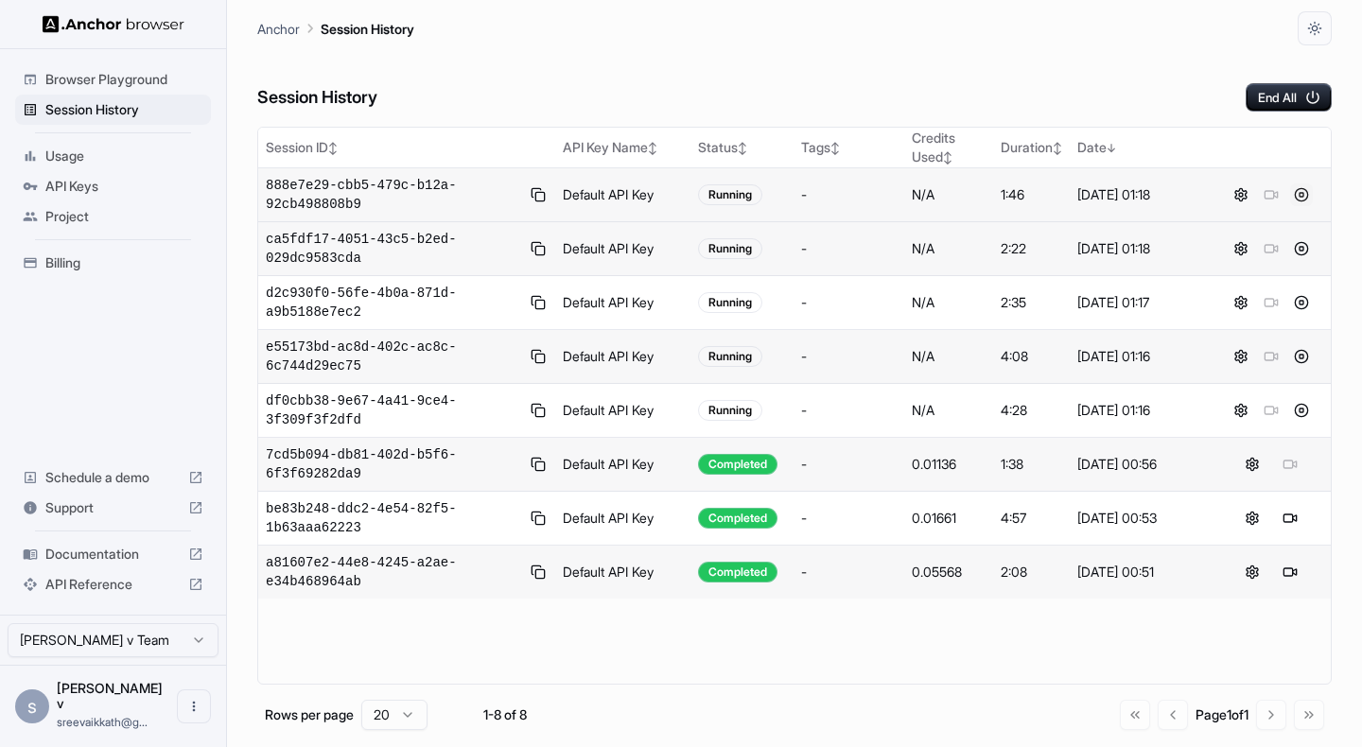
click at [1307, 192] on button at bounding box center [1301, 194] width 23 height 23
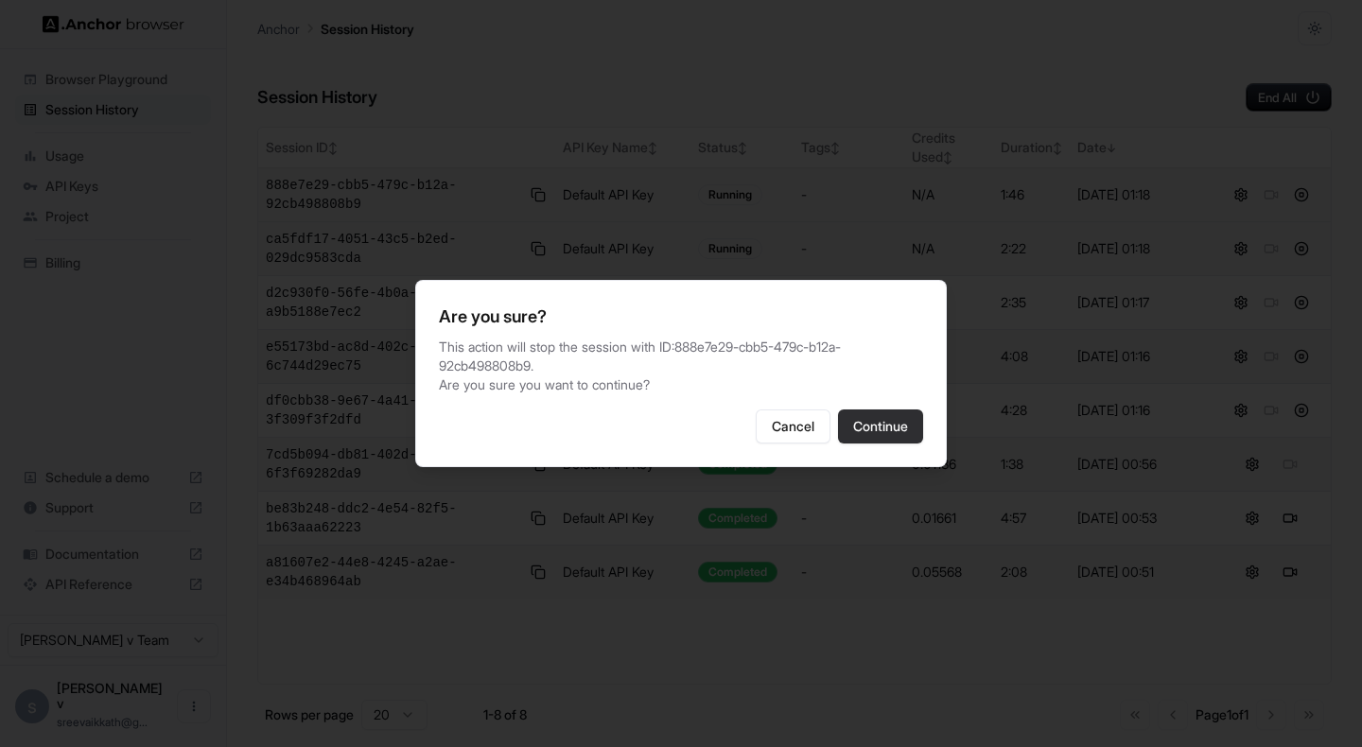
click at [902, 430] on button "Continue" at bounding box center [880, 426] width 85 height 34
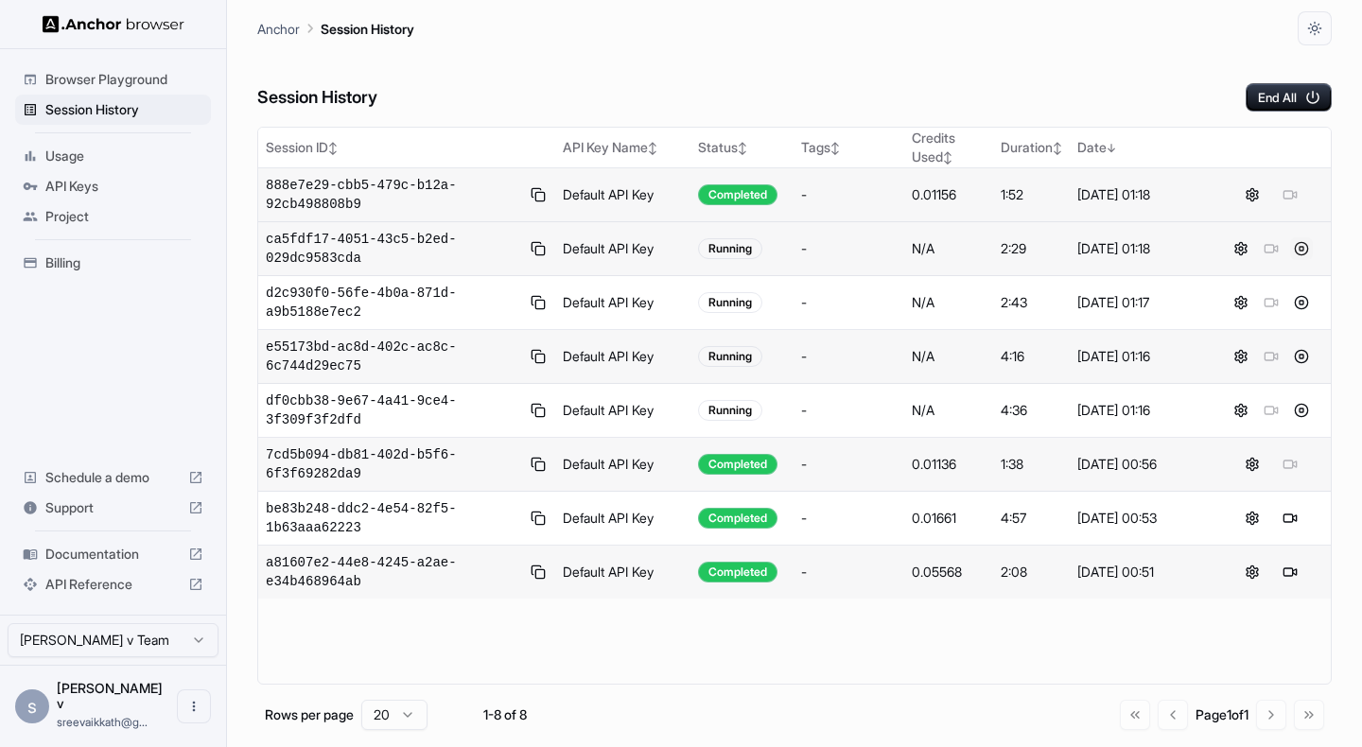
click at [1311, 242] on button at bounding box center [1301, 248] width 23 height 23
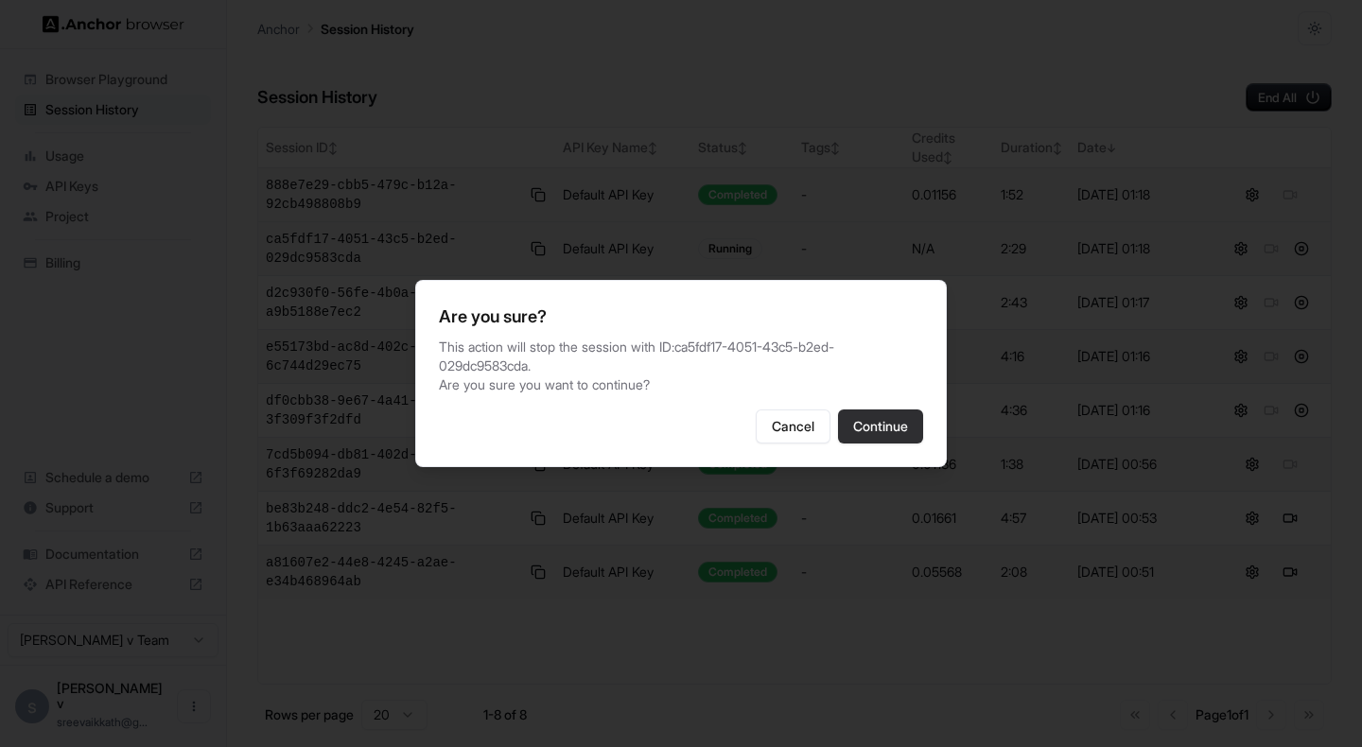
click at [896, 415] on button "Continue" at bounding box center [880, 426] width 85 height 34
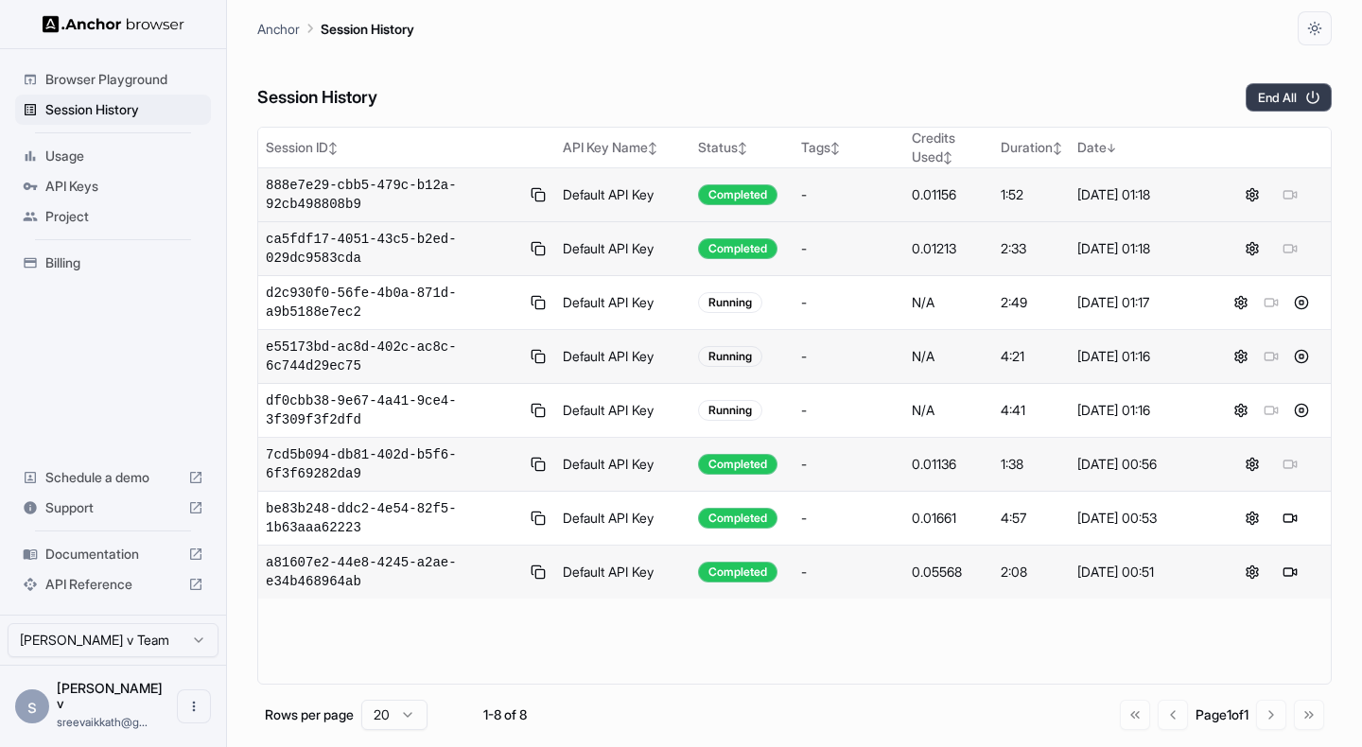
click at [1280, 103] on button "End All" at bounding box center [1288, 97] width 86 height 28
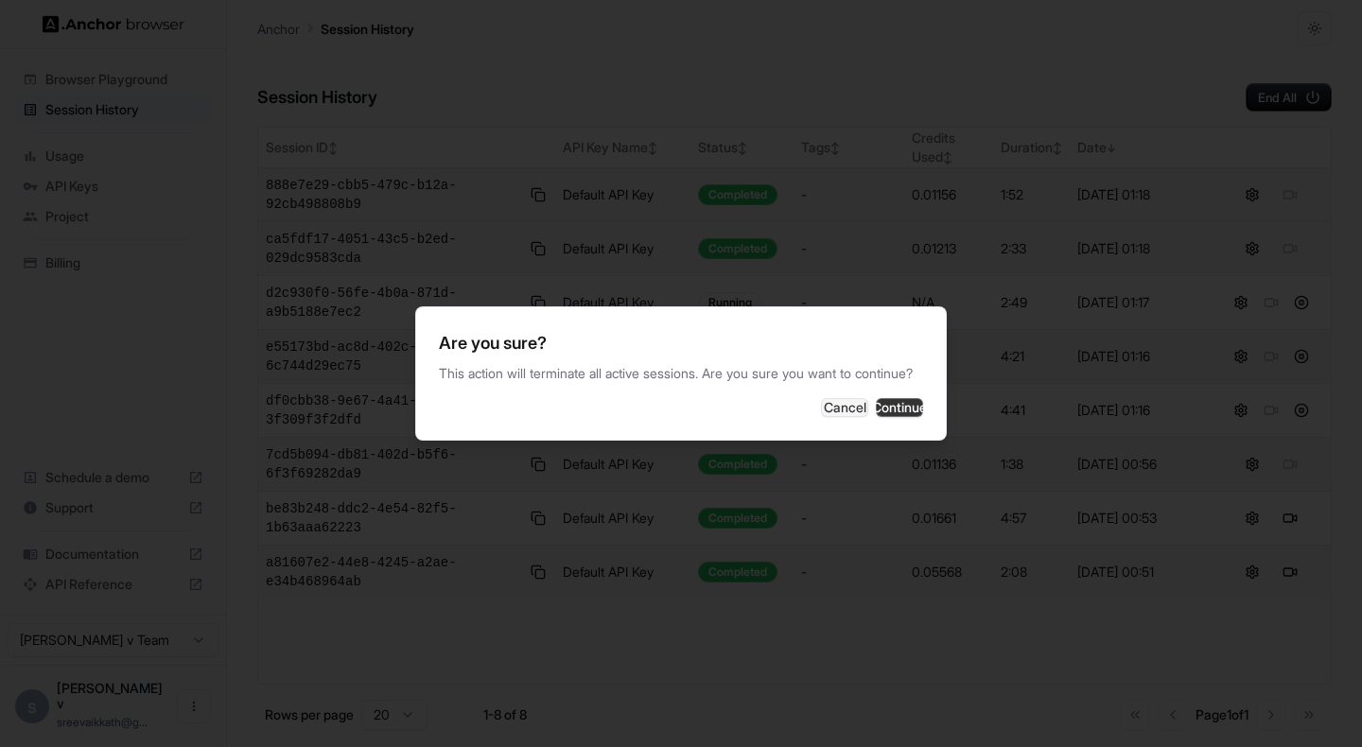
click at [904, 413] on button "Continue" at bounding box center [899, 407] width 47 height 19
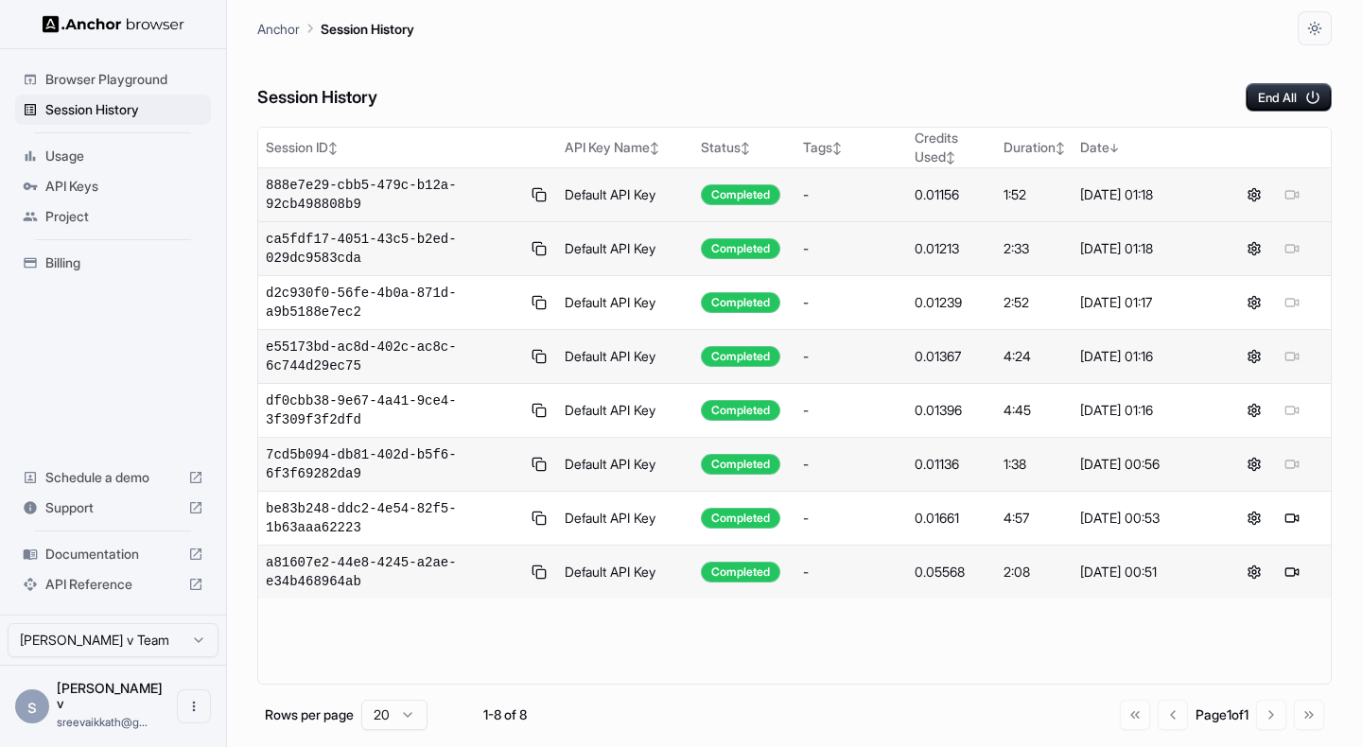
click at [95, 157] on span "Usage" at bounding box center [124, 156] width 158 height 19
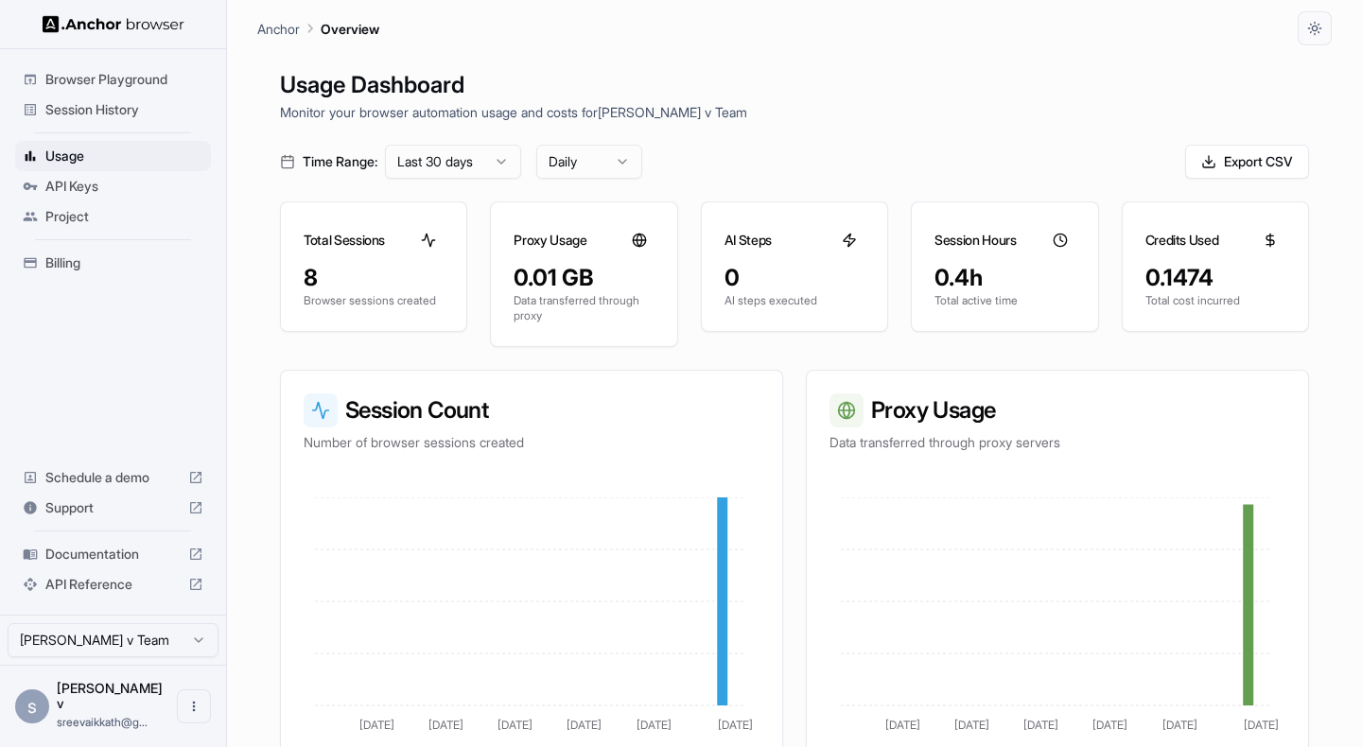
click at [87, 180] on span "API Keys" at bounding box center [124, 186] width 158 height 19
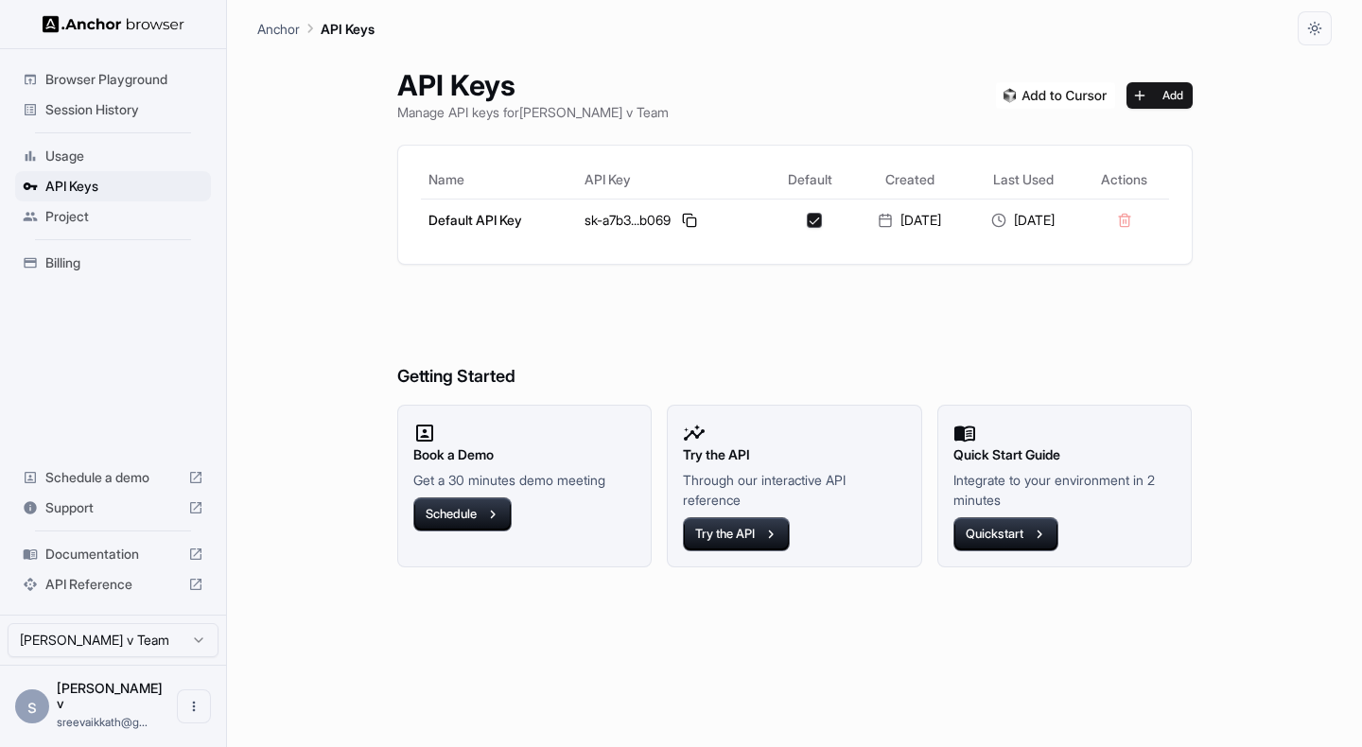
click at [82, 263] on span "Billing" at bounding box center [124, 262] width 158 height 19
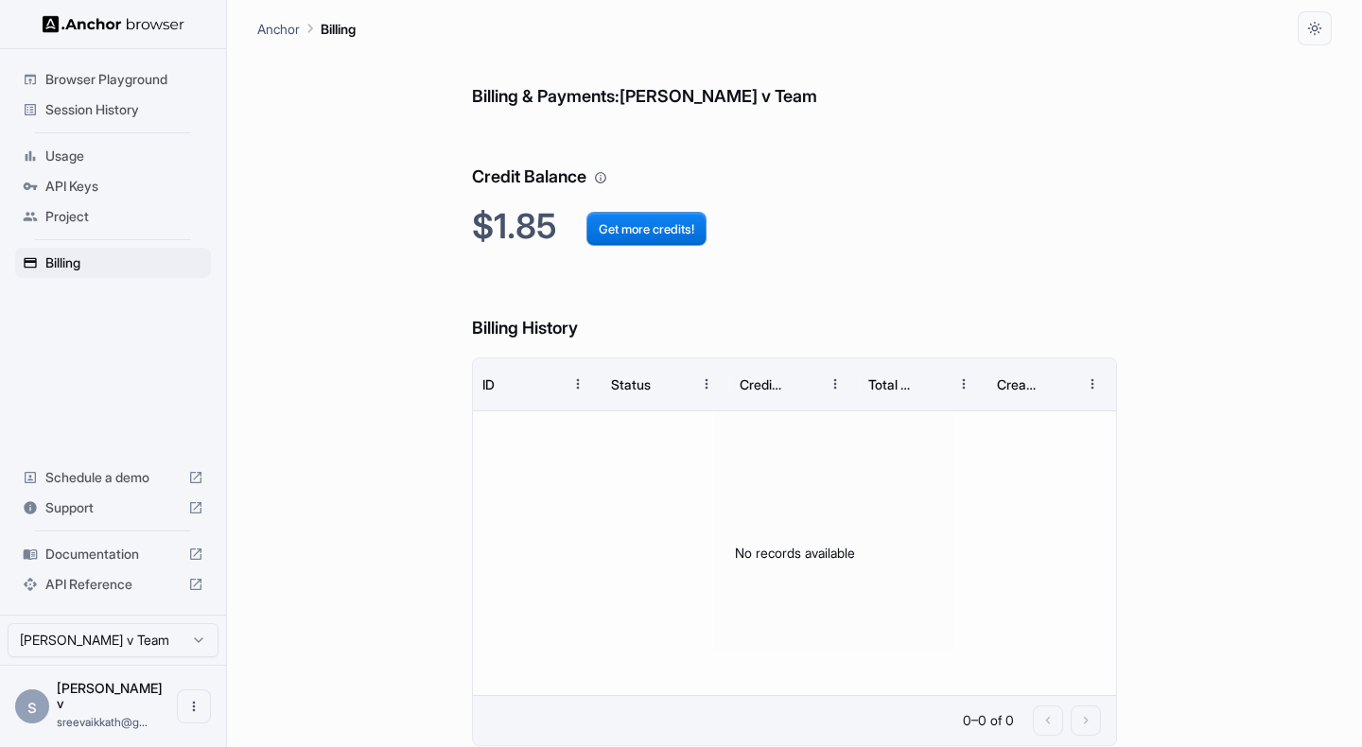
click at [130, 113] on span "Session History" at bounding box center [124, 109] width 158 height 19
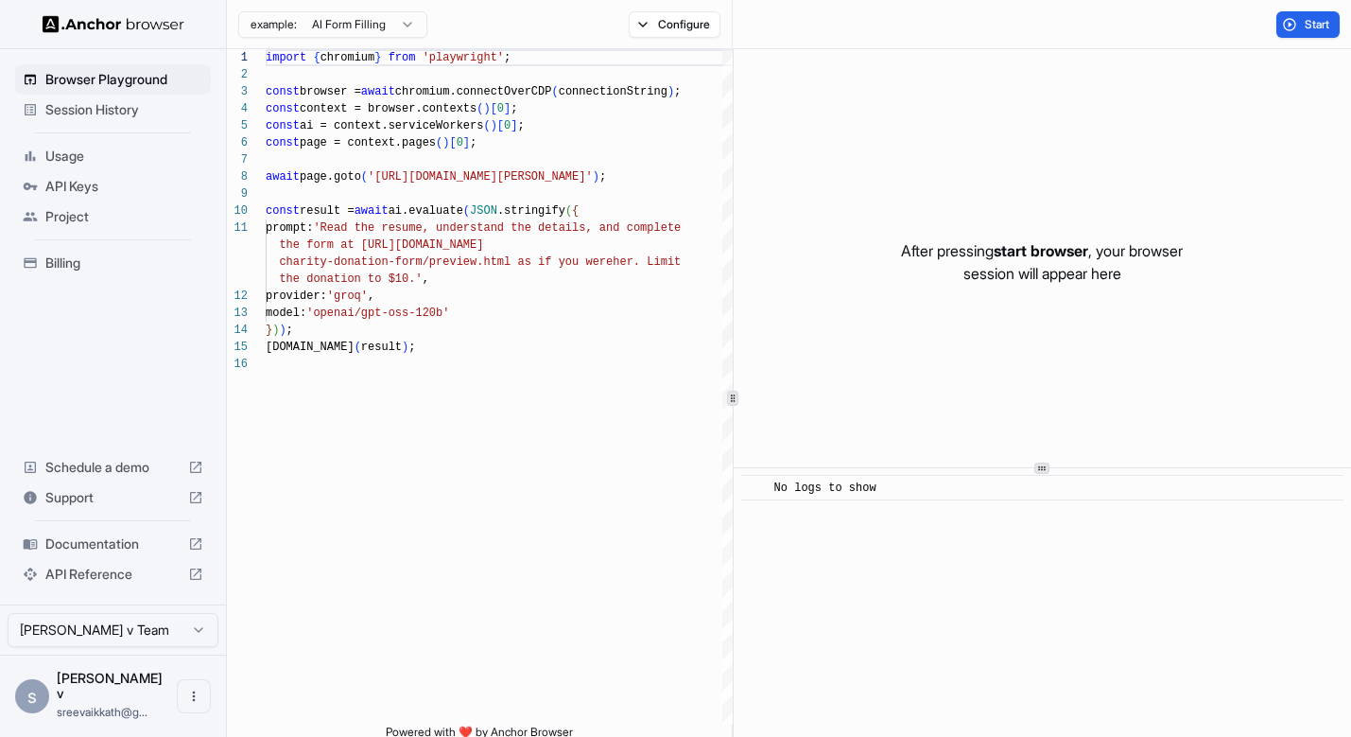
click at [90, 158] on span "Usage" at bounding box center [124, 156] width 158 height 19
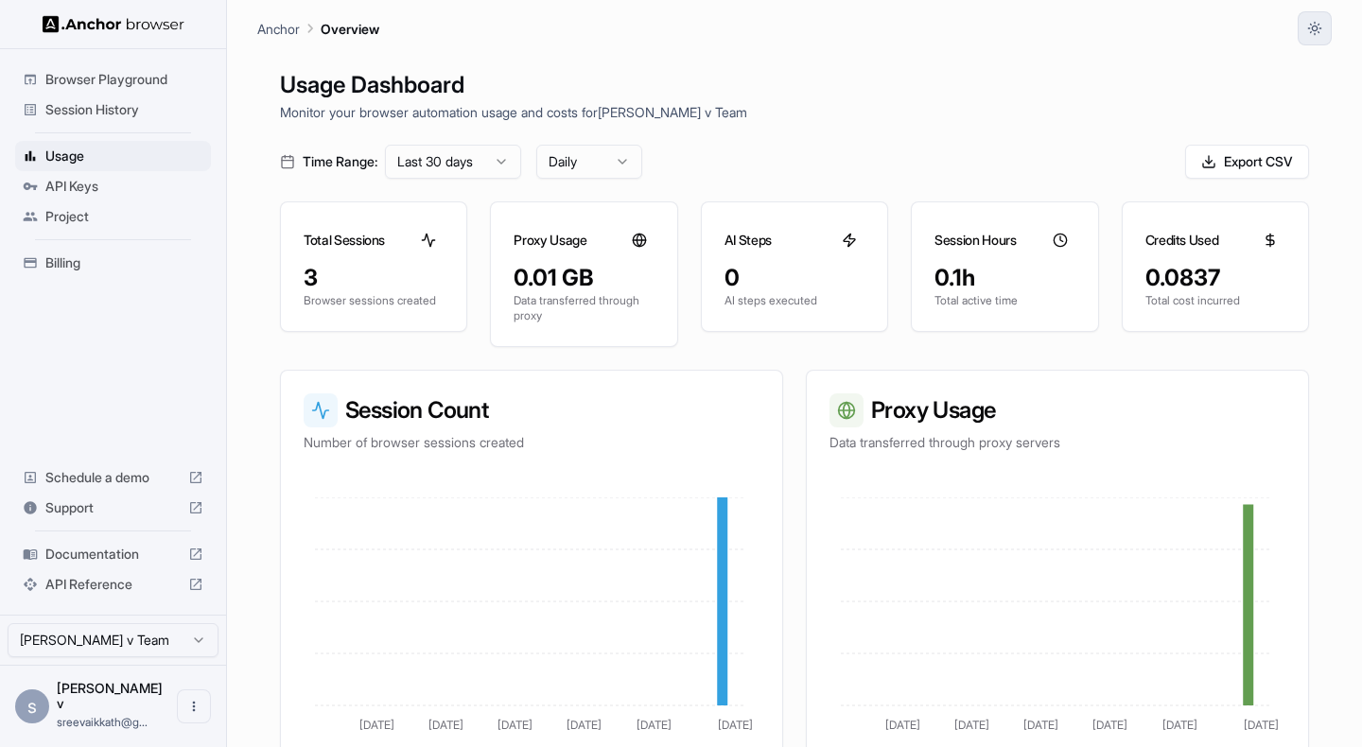
click at [1325, 26] on button "button" at bounding box center [1314, 28] width 34 height 34
click at [1285, 132] on li "Dark" at bounding box center [1291, 135] width 60 height 31
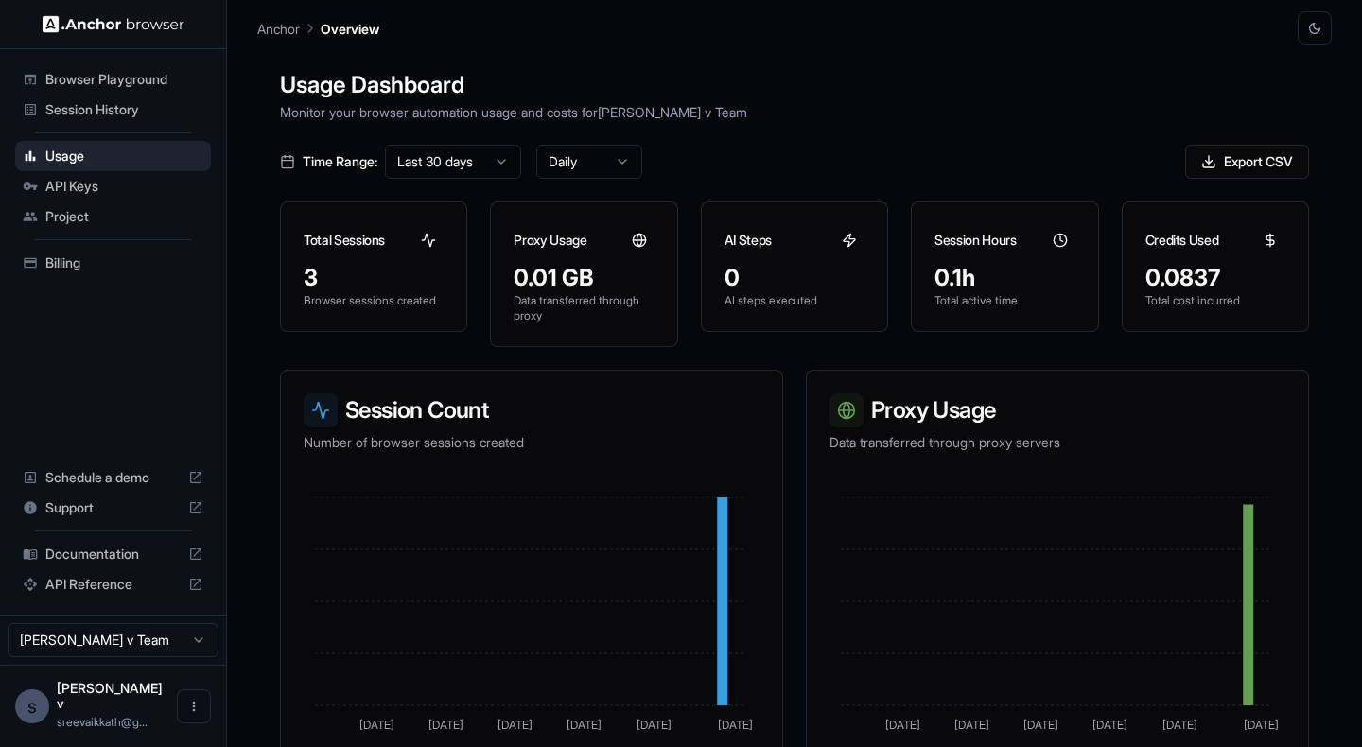
click at [1312, 23] on icon "button" at bounding box center [1314, 28] width 15 height 15
click at [1285, 102] on li "Light" at bounding box center [1291, 104] width 60 height 31
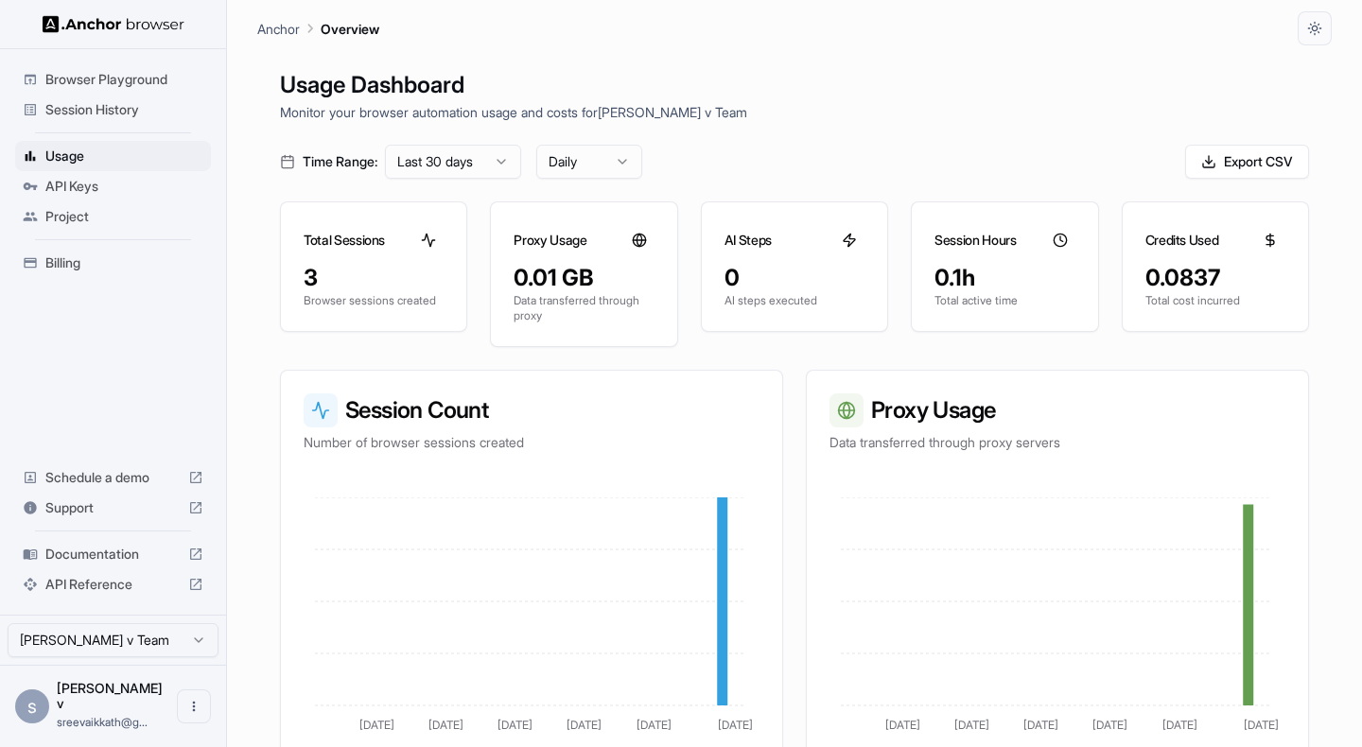
click at [80, 258] on span "Billing" at bounding box center [124, 262] width 158 height 19
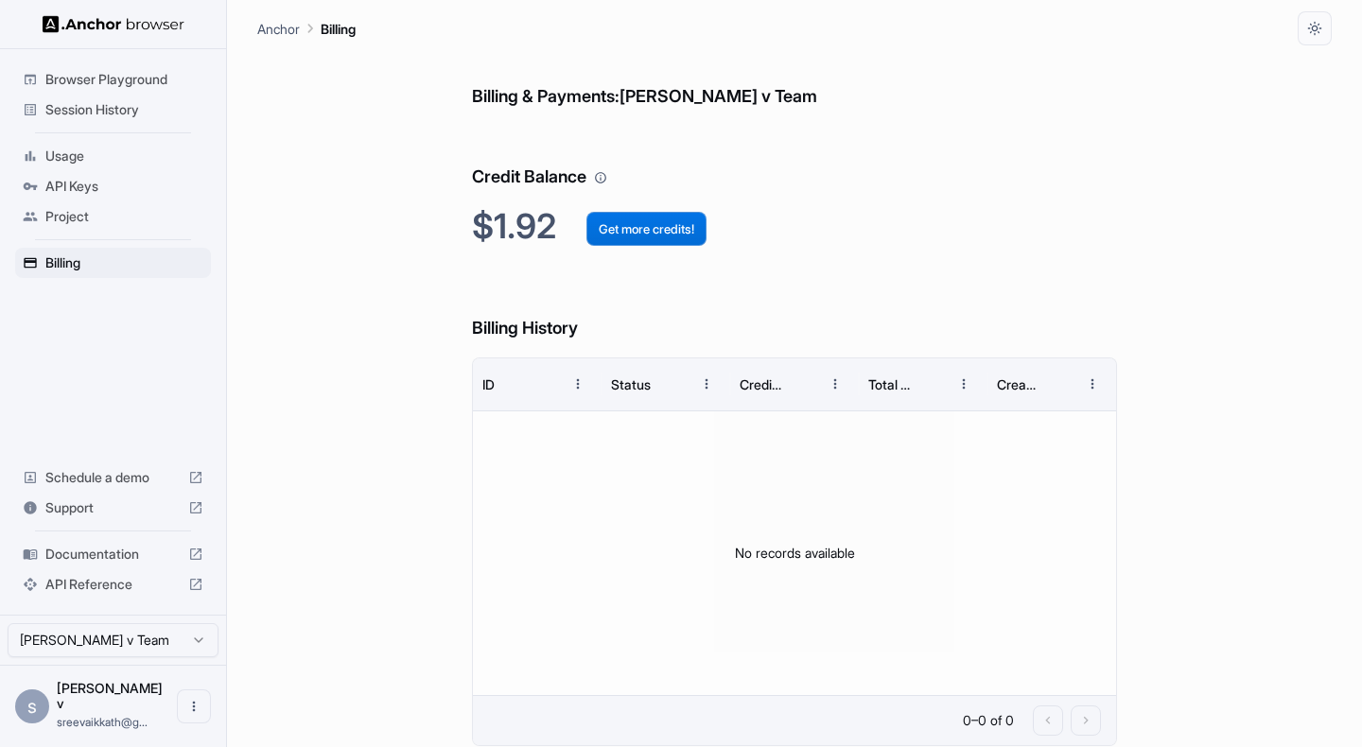
click at [619, 229] on button "Get more credits!" at bounding box center [646, 229] width 120 height 34
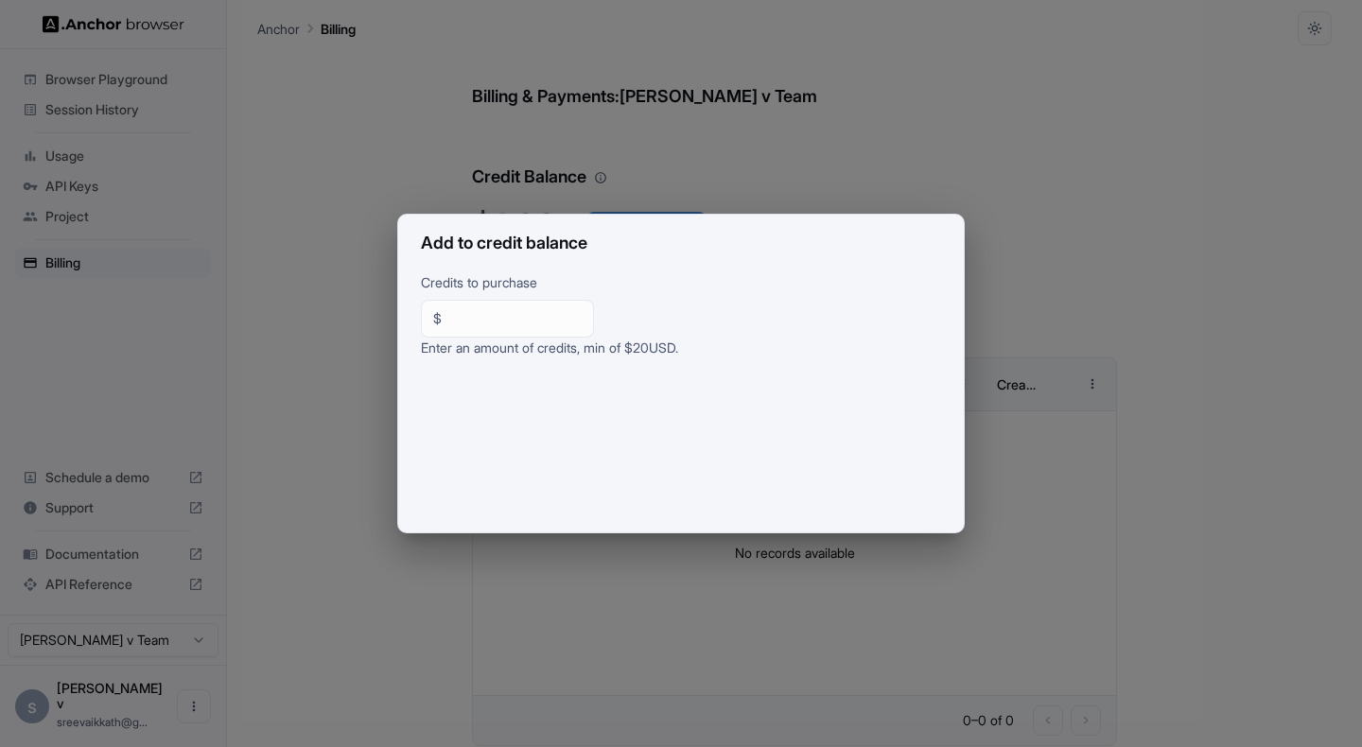
click at [342, 238] on div "Add to credit balance Credits to purchase $ ** ​ Enter an amount of credits, mi…" at bounding box center [681, 373] width 1362 height 747
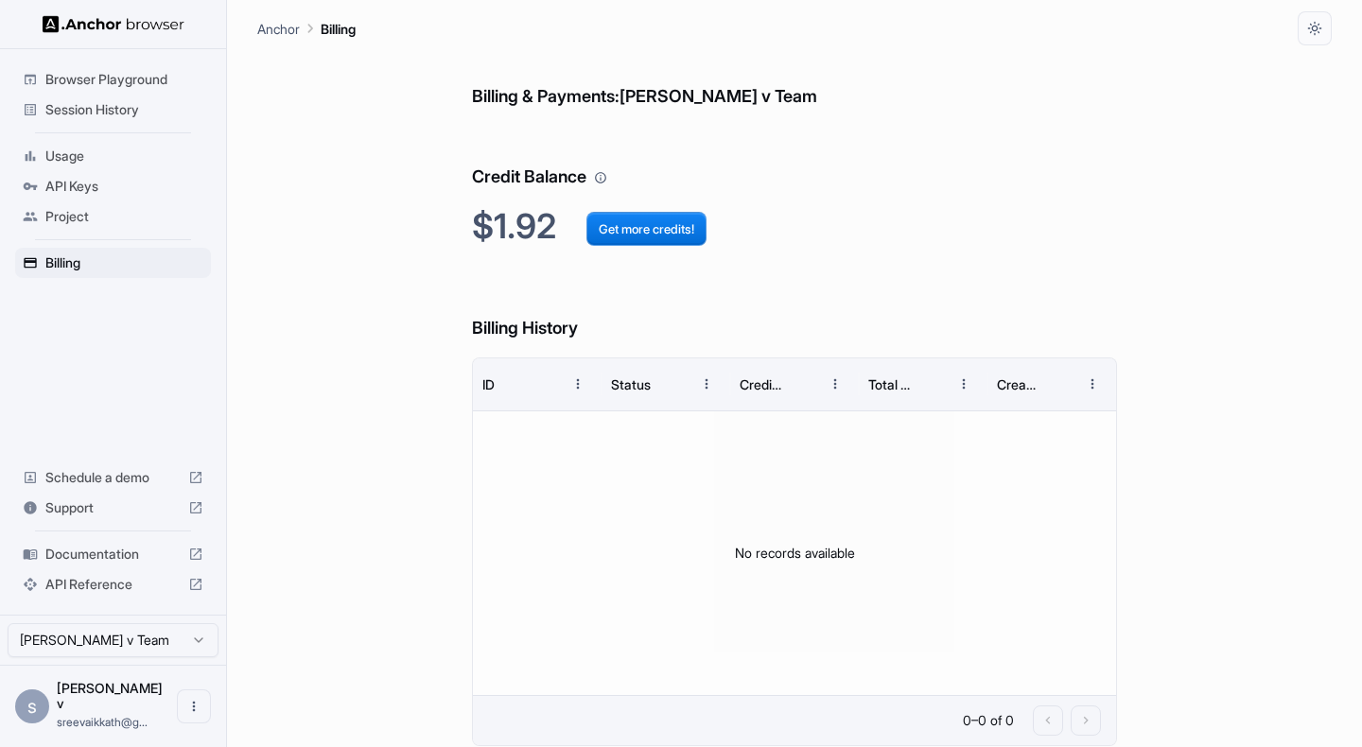
click at [83, 215] on span "Project" at bounding box center [124, 216] width 158 height 19
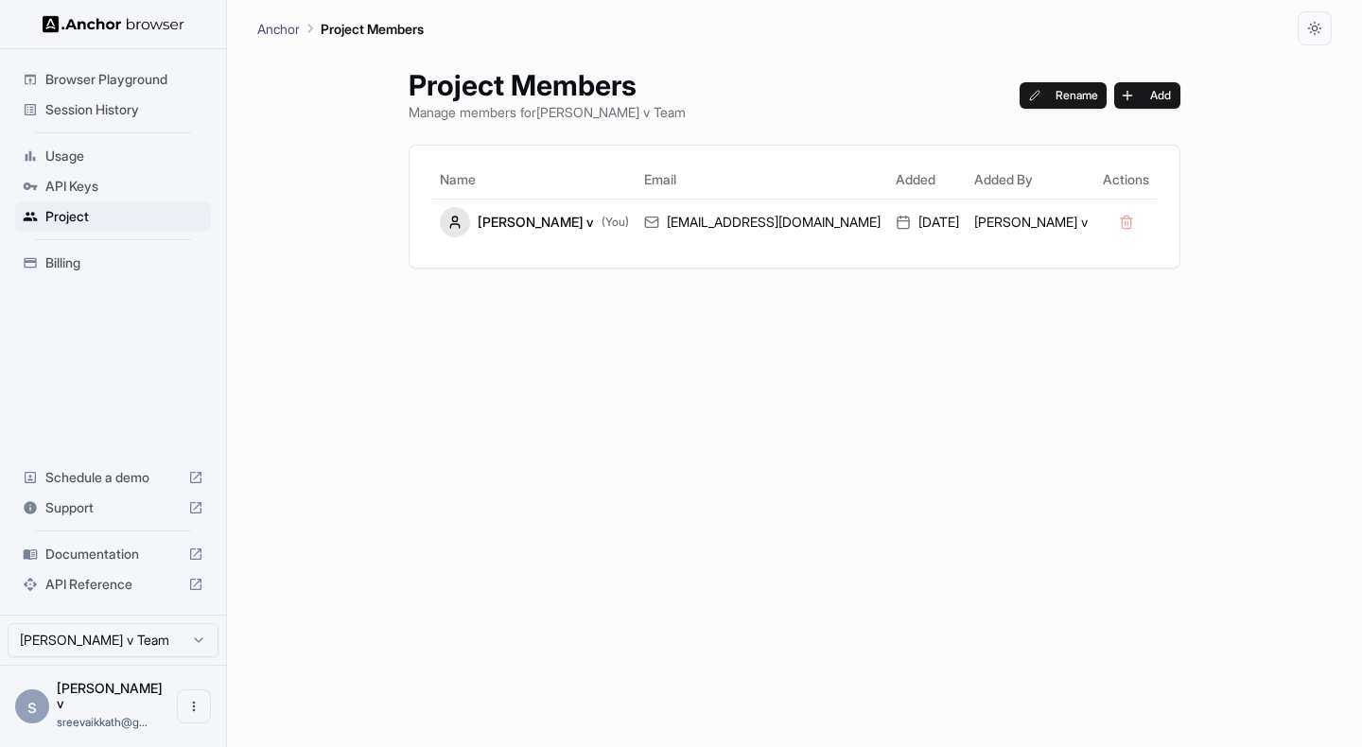
click at [87, 700] on span "[PERSON_NAME] v" at bounding box center [110, 695] width 106 height 31
click at [197, 711] on icon "Open menu" at bounding box center [193, 706] width 15 height 15
drag, startPoint x: 356, startPoint y: 559, endPoint x: 340, endPoint y: 509, distance: 52.4
click at [356, 559] on div at bounding box center [681, 373] width 1362 height 747
click at [123, 183] on span "API Keys" at bounding box center [124, 186] width 158 height 19
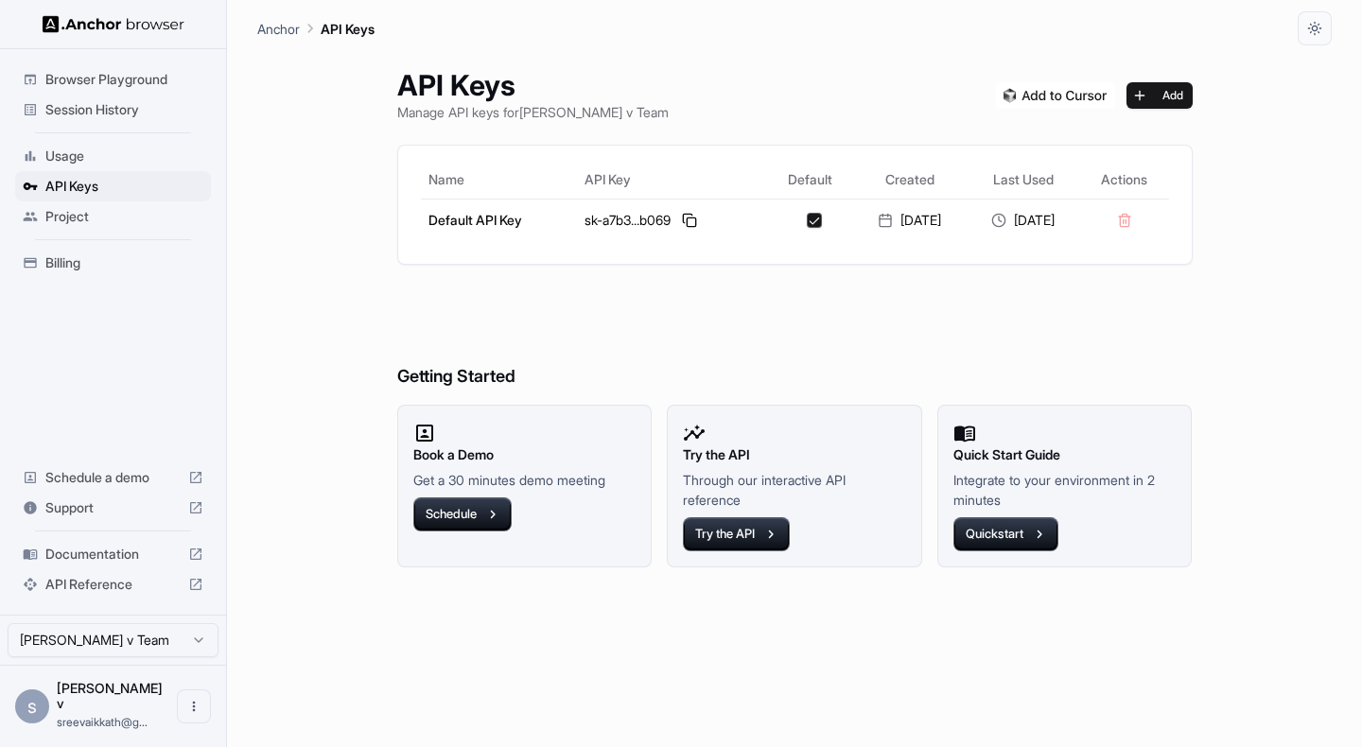
click at [107, 148] on span "Usage" at bounding box center [124, 156] width 158 height 19
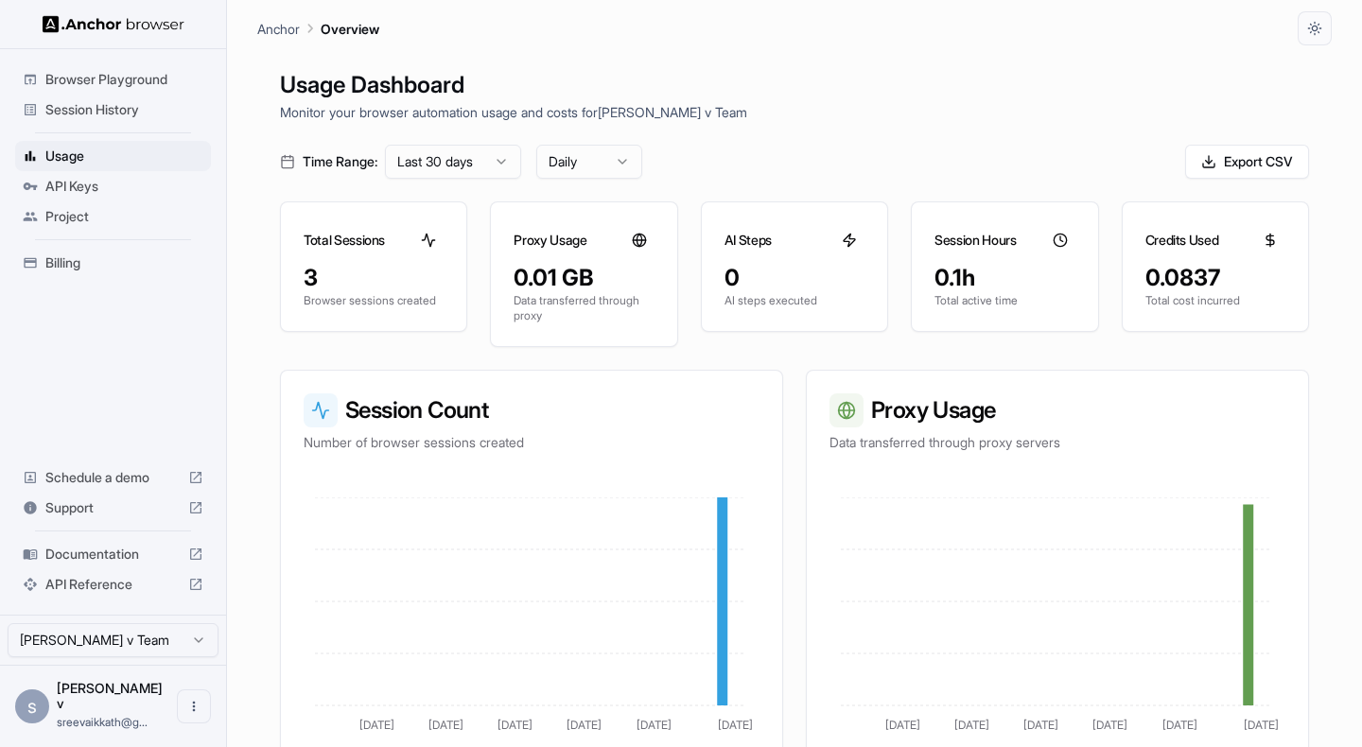
click at [134, 102] on span "Session History" at bounding box center [124, 109] width 158 height 19
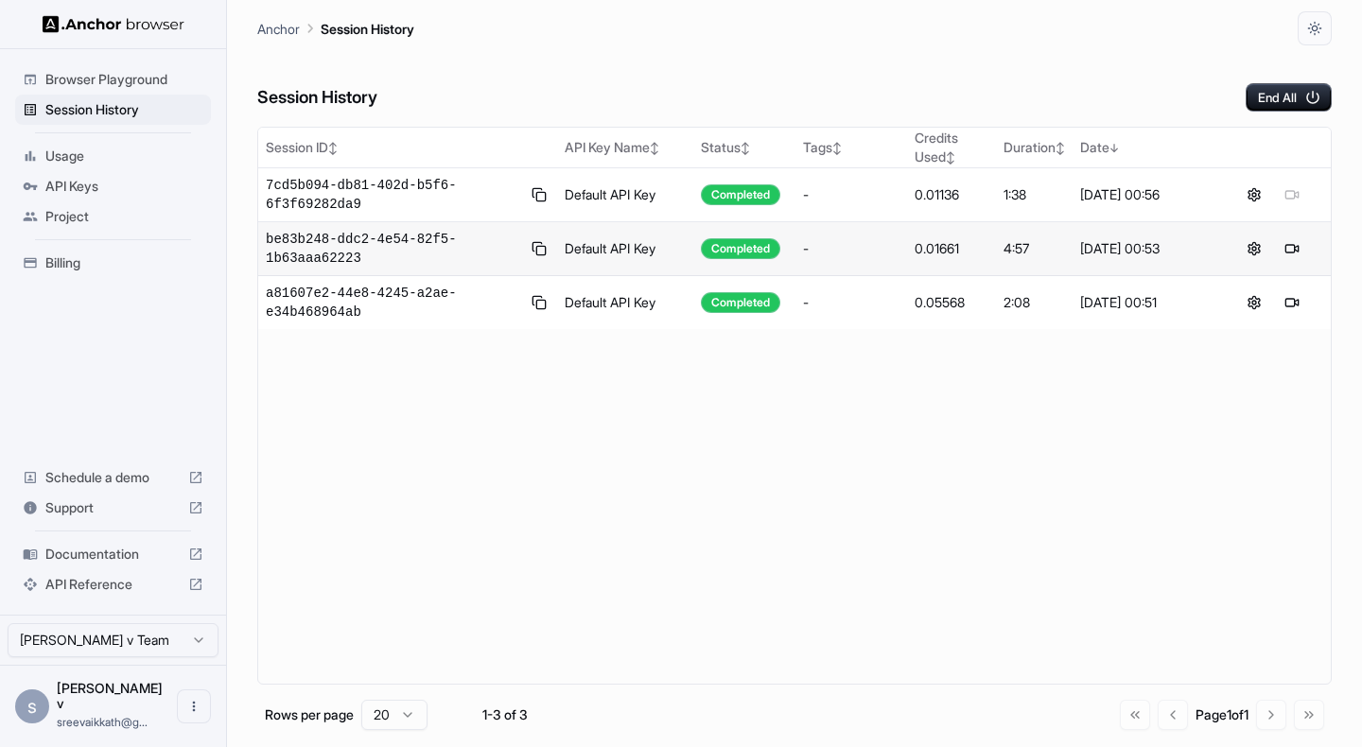
click at [148, 80] on span "Browser Playground" at bounding box center [124, 79] width 158 height 19
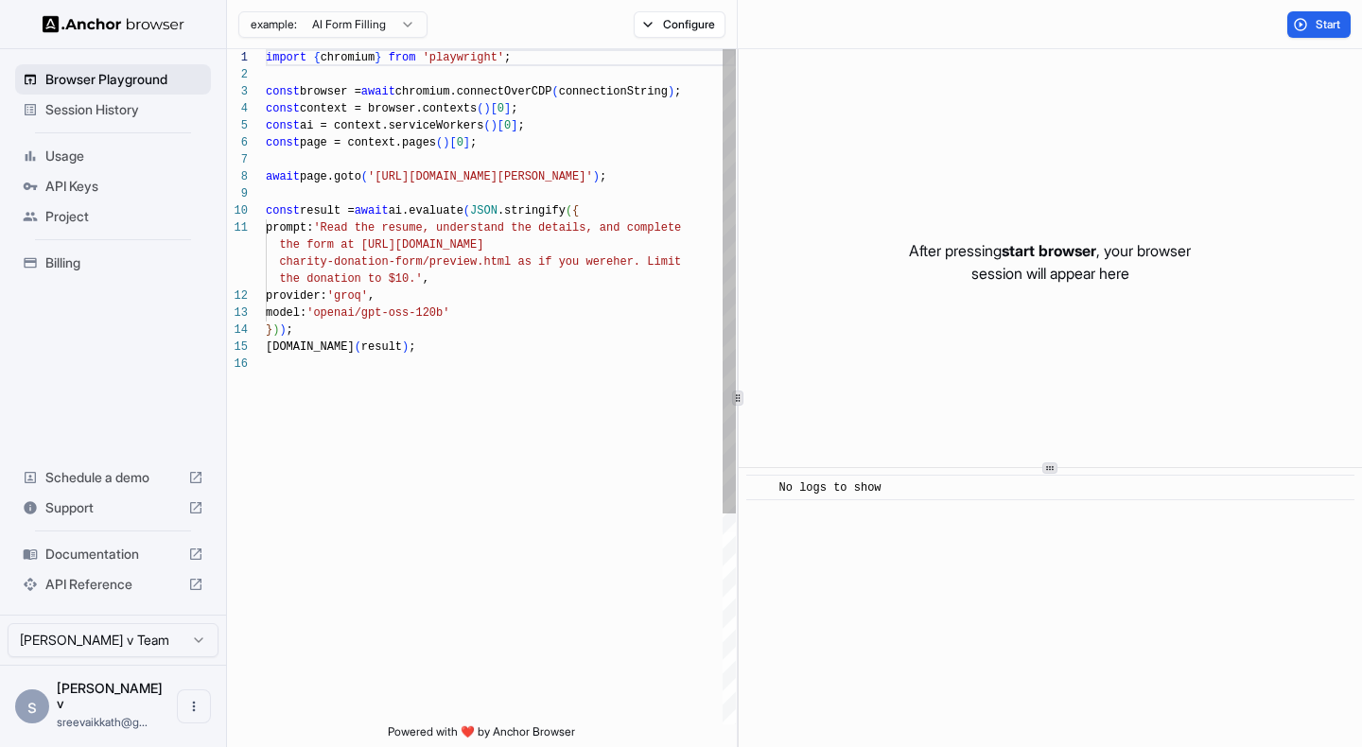
scroll to position [170, 0]
click at [73, 142] on div "Usage" at bounding box center [113, 156] width 196 height 30
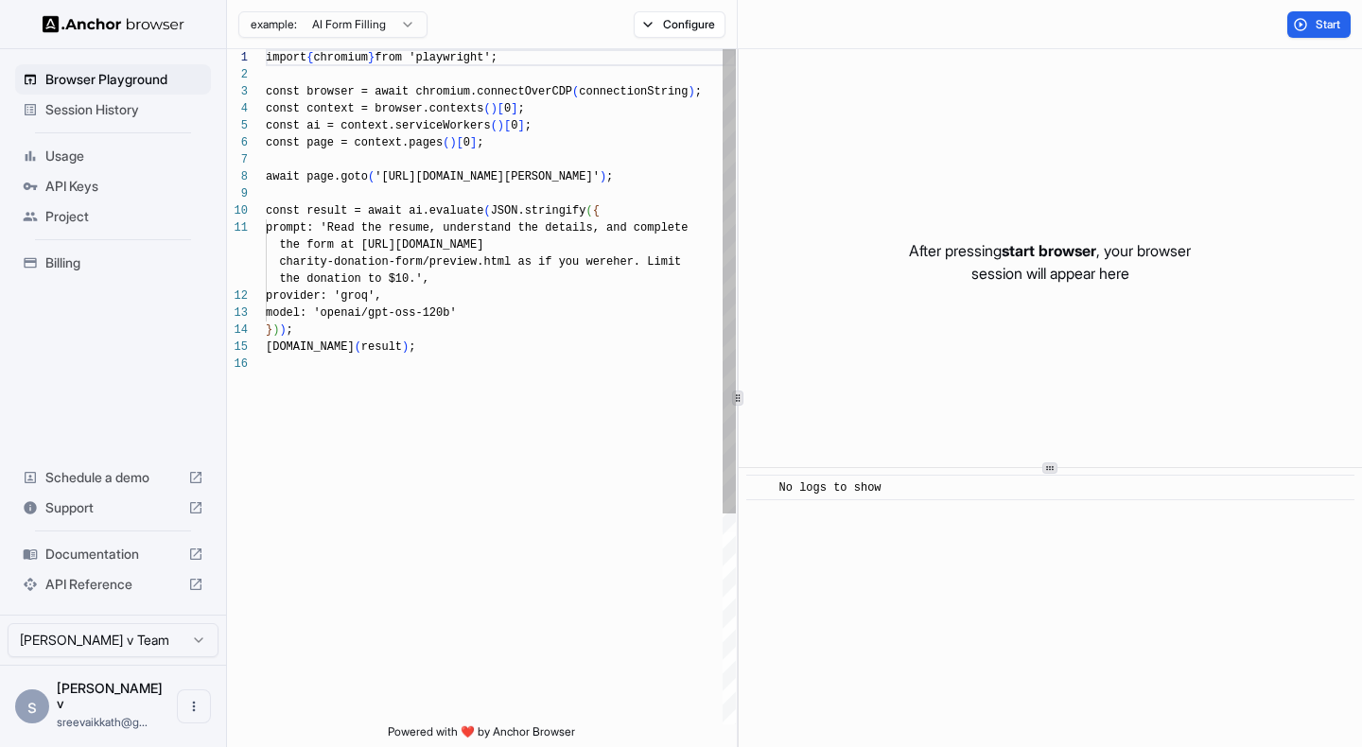
scroll to position [170, 0]
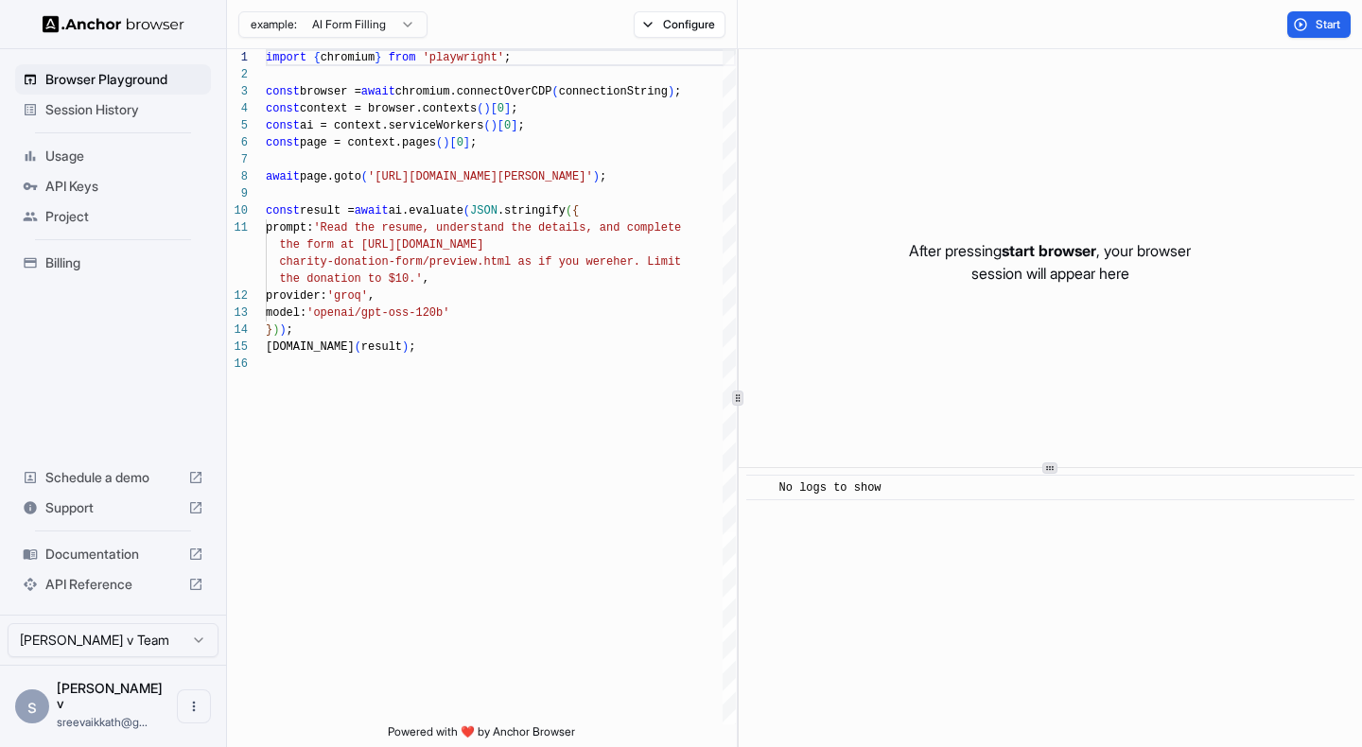
scroll to position [170, 0]
